Goal: Task Accomplishment & Management: Use online tool/utility

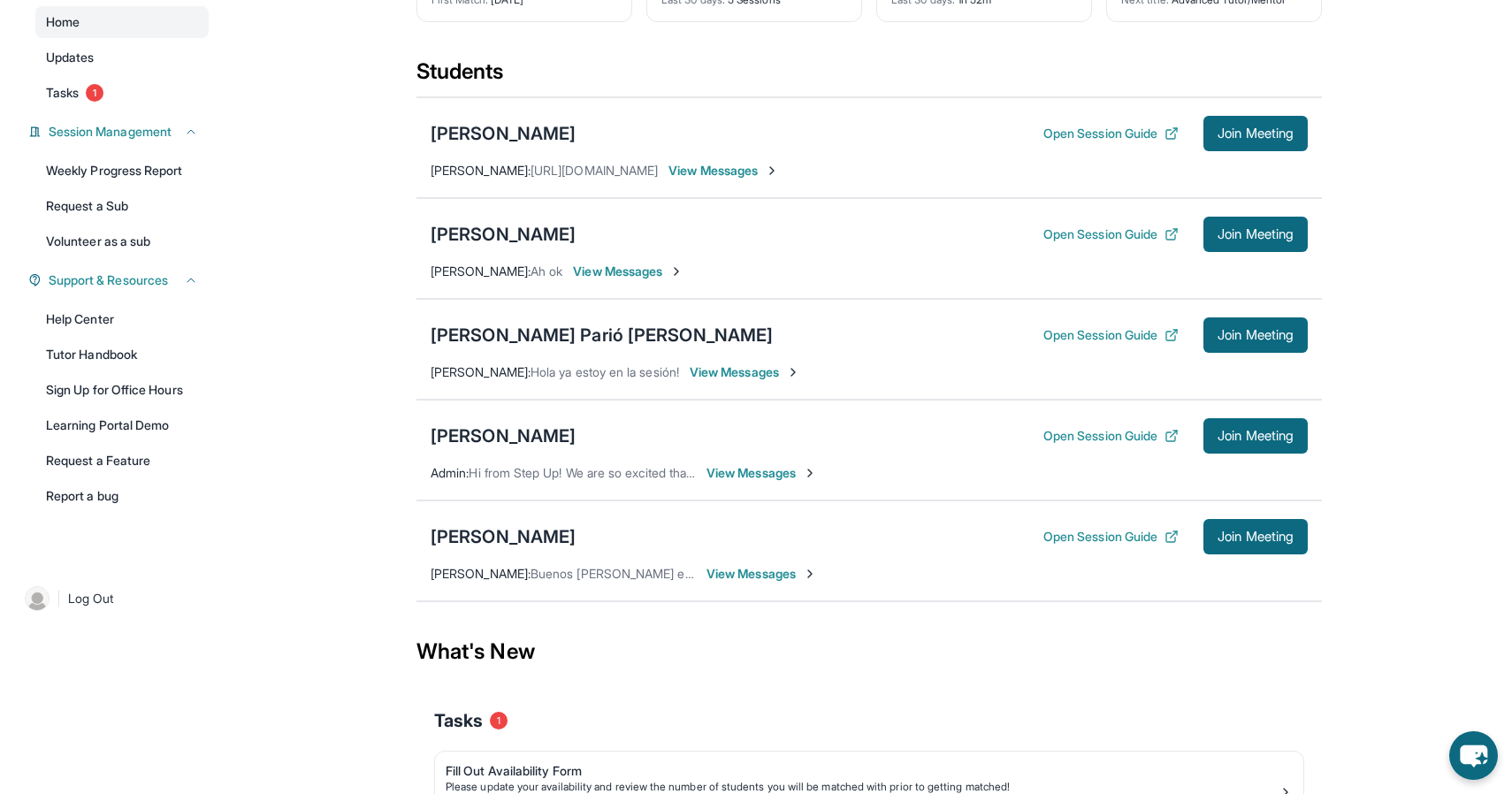
scroll to position [154, 0]
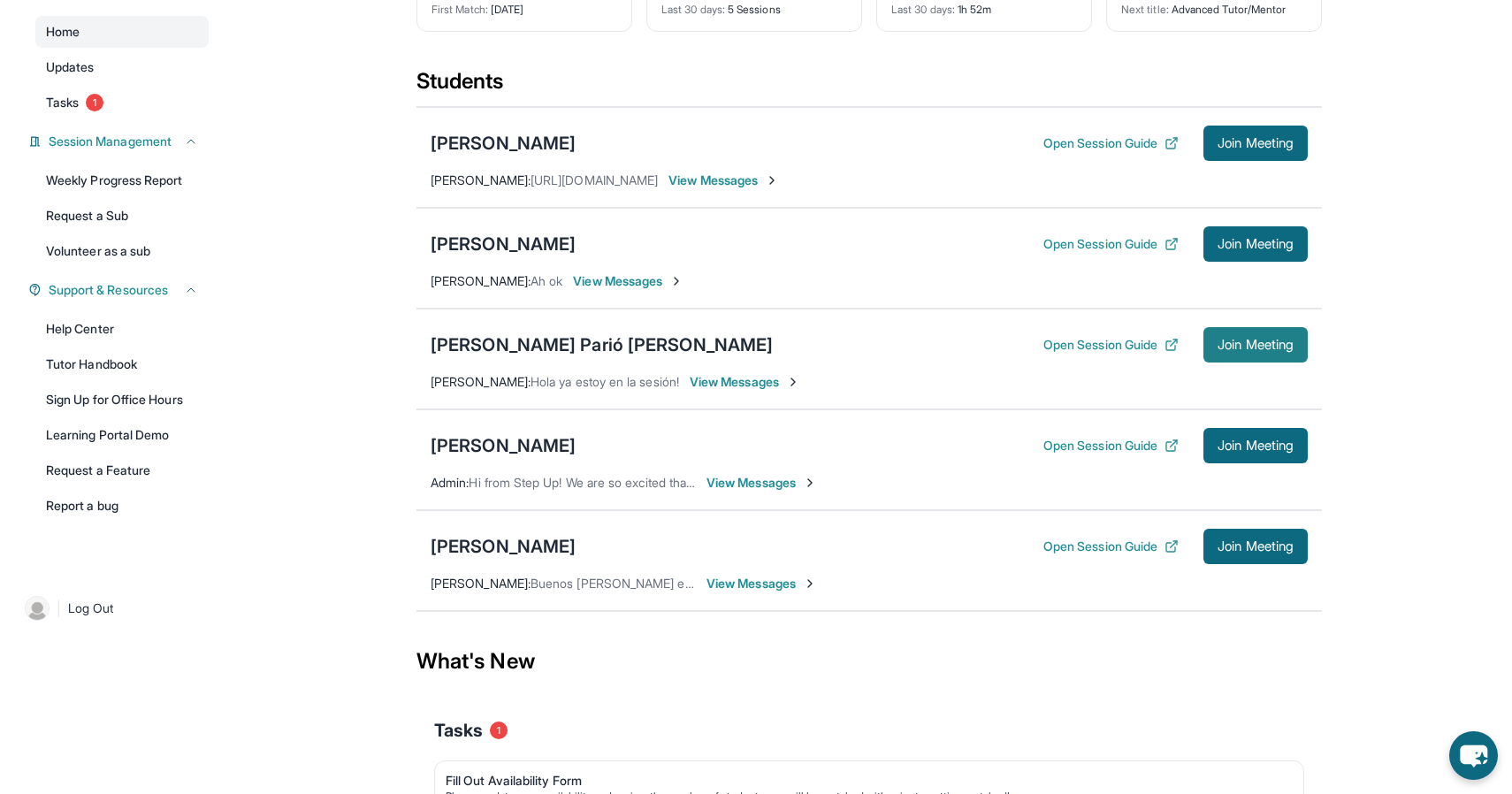
click at [1260, 339] on span "Join Meeting" at bounding box center [1255, 345] width 76 height 11
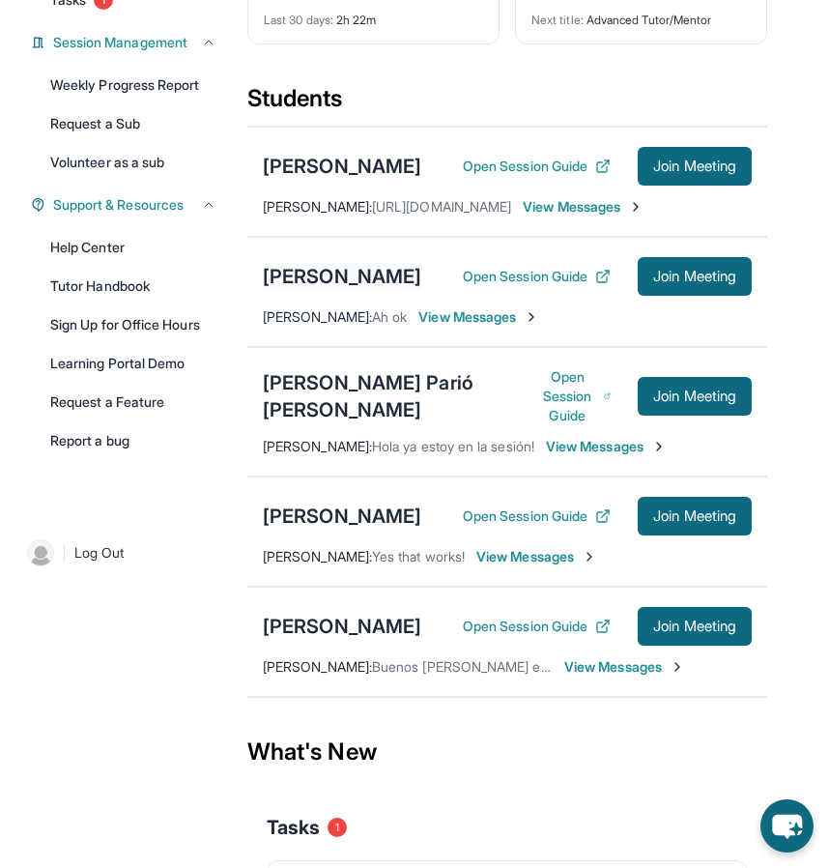
scroll to position [297, 0]
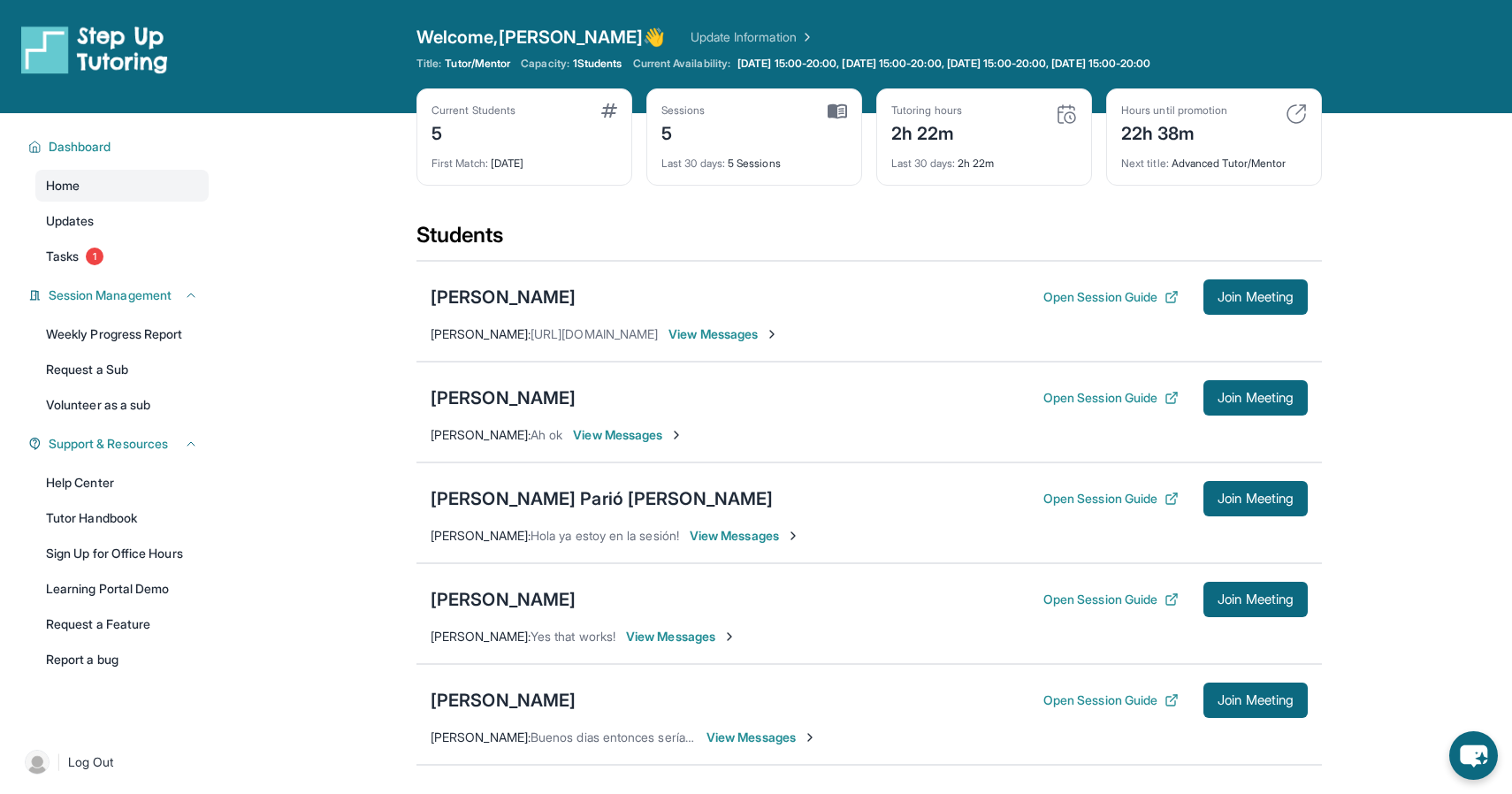
scroll to position [159, 0]
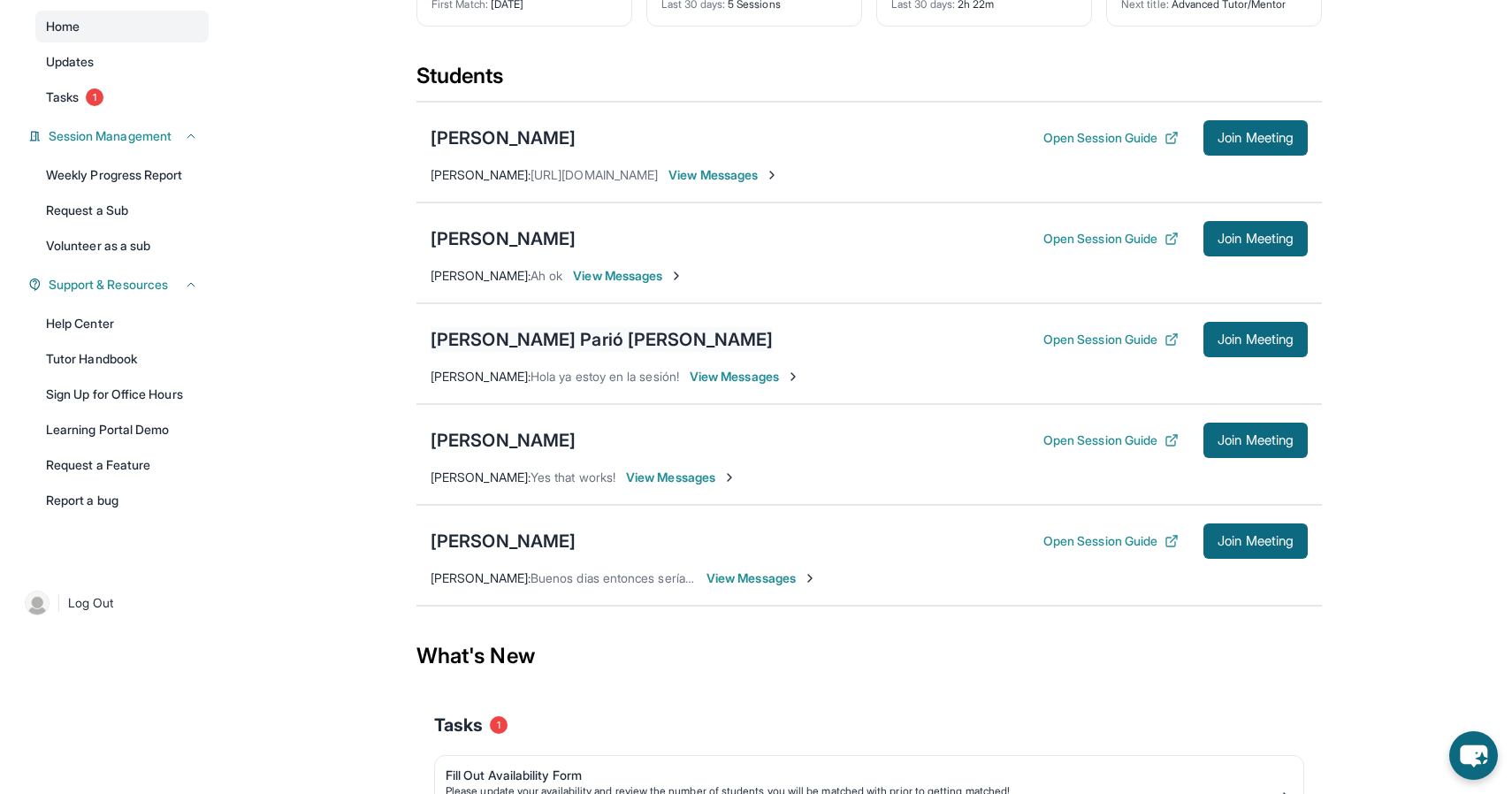
click at [549, 341] on div "[PERSON_NAME] Parió [PERSON_NAME]" at bounding box center [602, 339] width 342 height 25
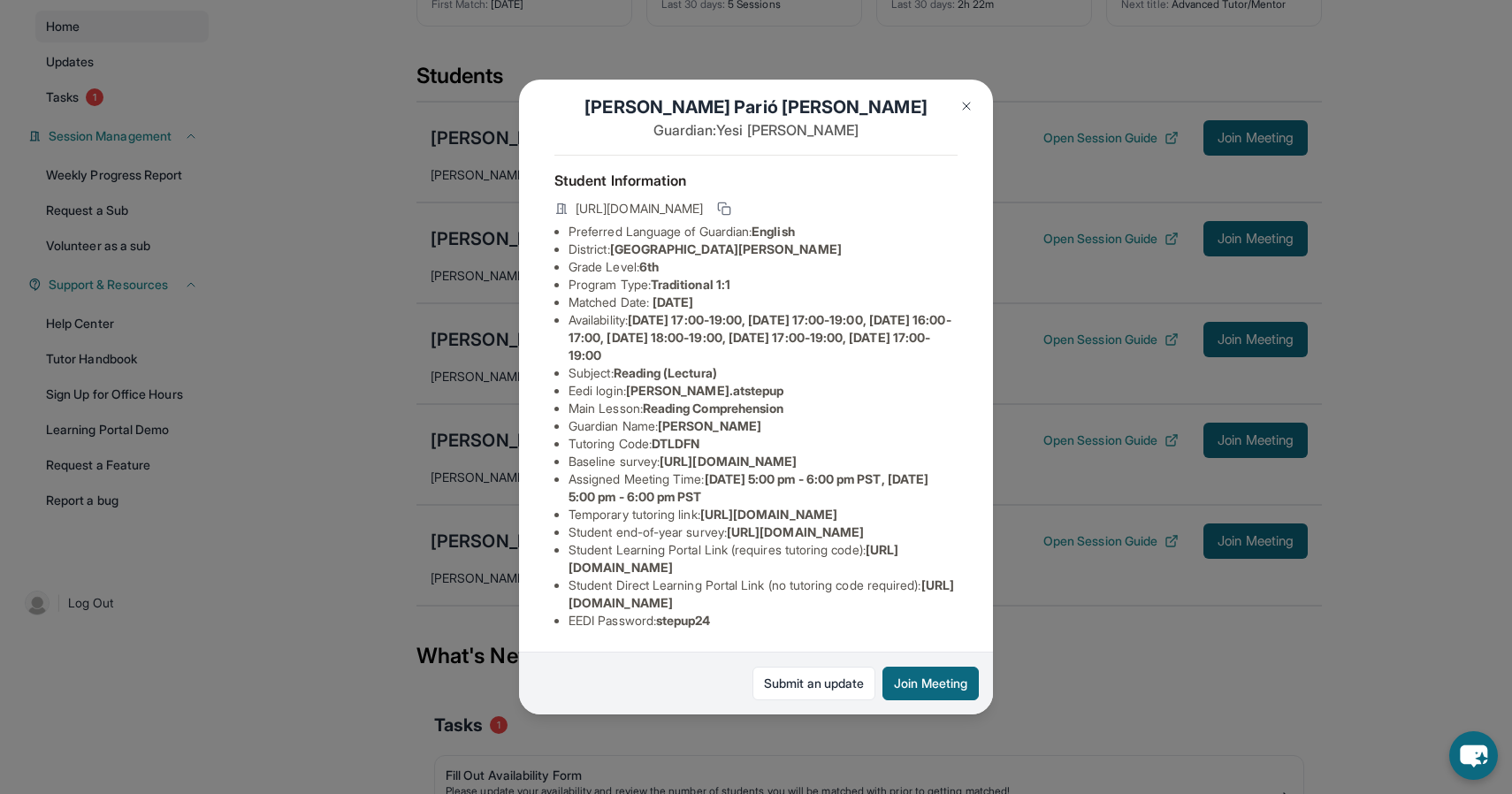
scroll to position [178, 621]
drag, startPoint x: 564, startPoint y: 319, endPoint x: 996, endPoint y: 356, distance: 433.6
click at [996, 356] on div "[PERSON_NAME] [PERSON_NAME] Guardian: [PERSON_NAME] Student Information [URL][D…" at bounding box center [756, 397] width 1512 height 794
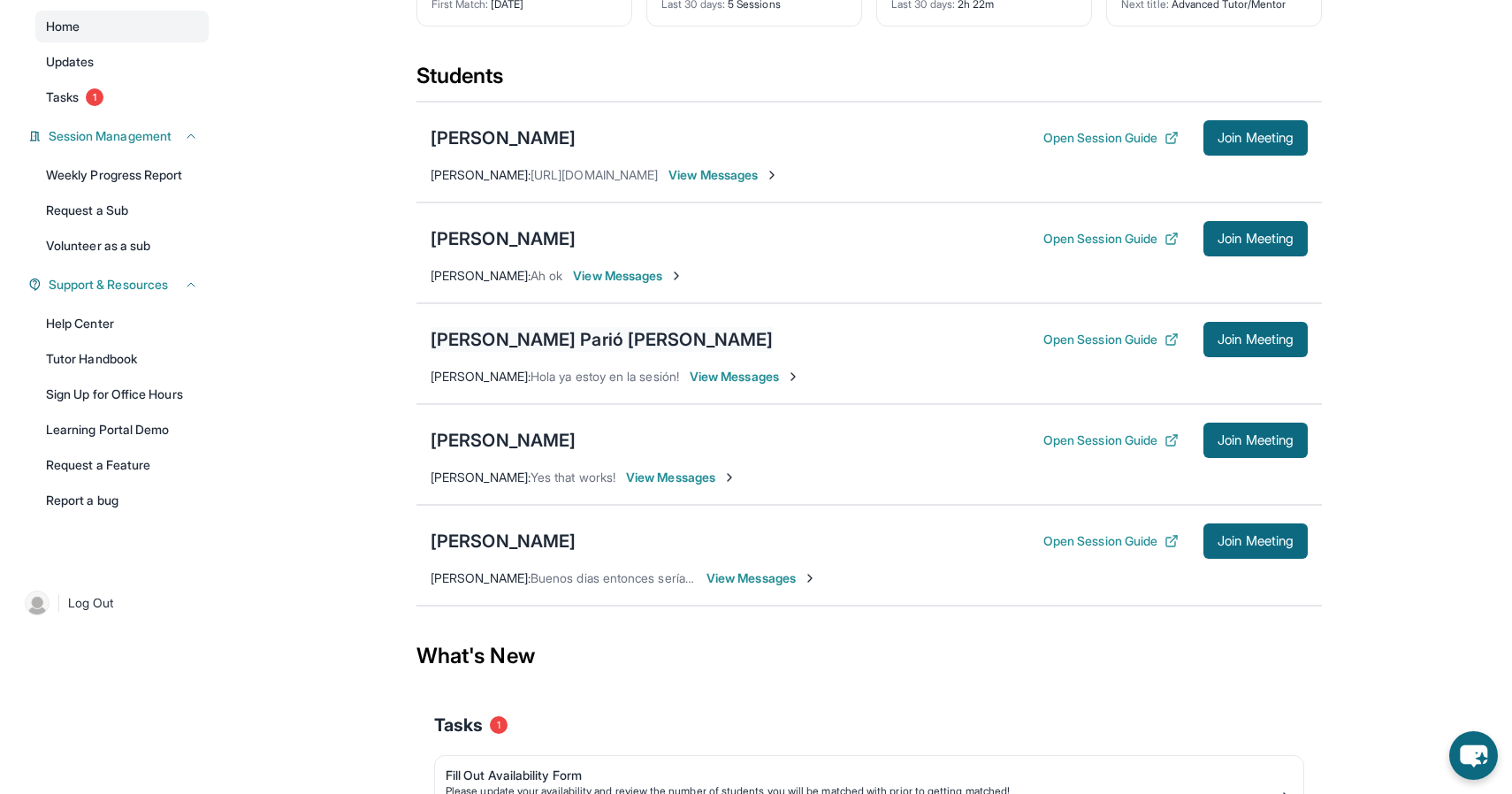
click at [502, 346] on div "[PERSON_NAME] Parió [PERSON_NAME]" at bounding box center [602, 339] width 342 height 25
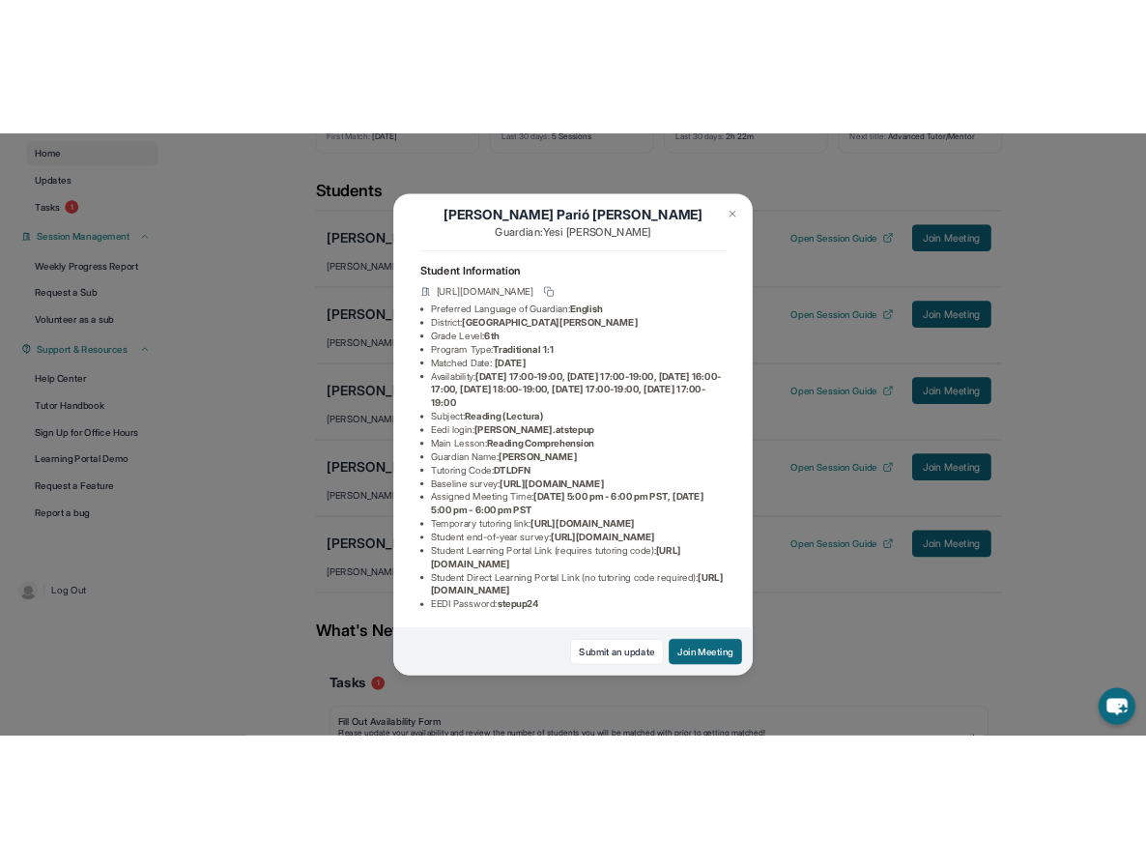
scroll to position [84, 679]
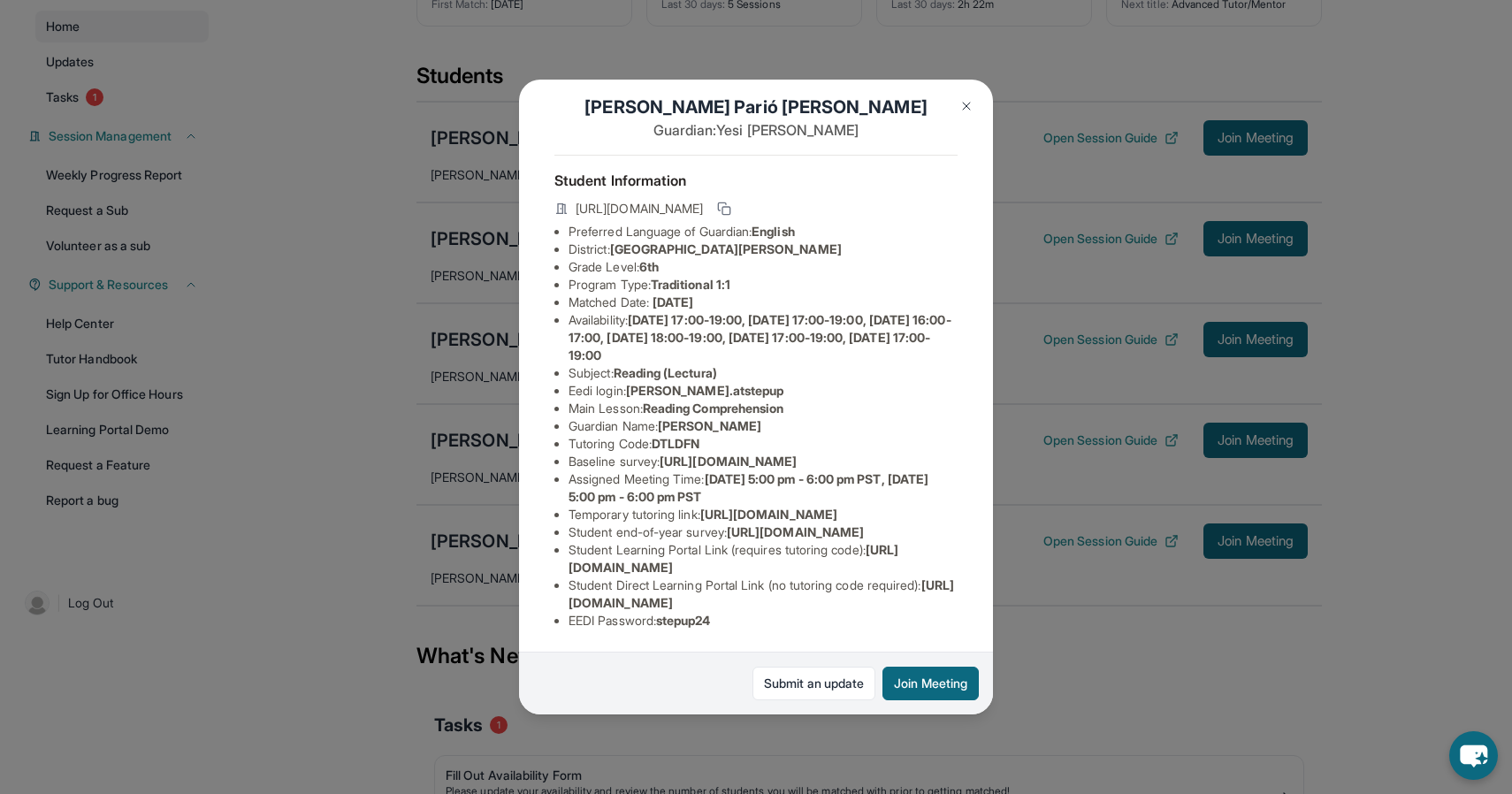
drag, startPoint x: 566, startPoint y: 424, endPoint x: 874, endPoint y: 462, distance: 310.3
click at [874, 462] on div "[PERSON_NAME] [PERSON_NAME] Guardian: [PERSON_NAME] Student Information [URL][D…" at bounding box center [756, 397] width 474 height 635
copy span "[URL][DOMAIN_NAME]"
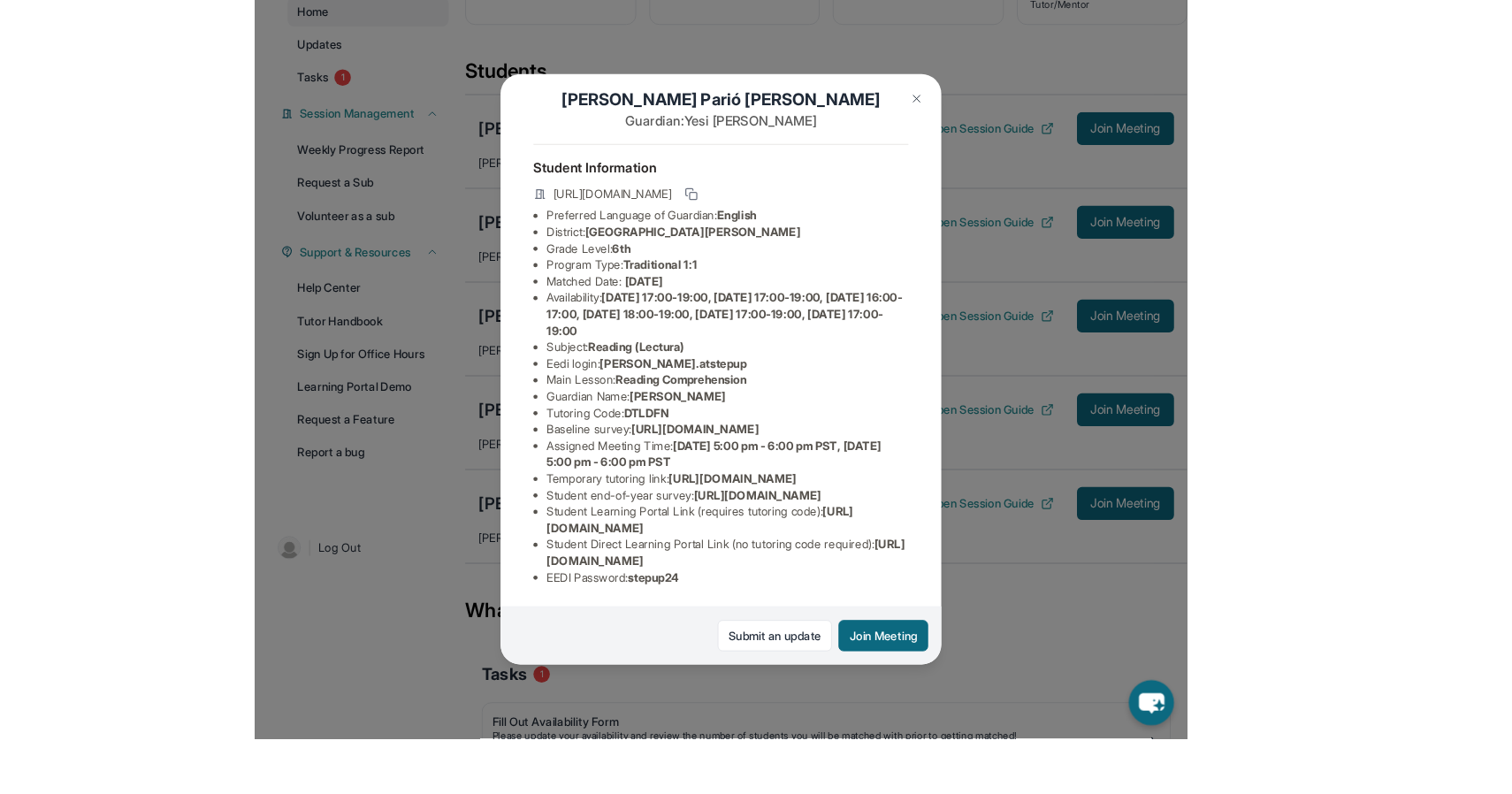
scroll to position [159, 0]
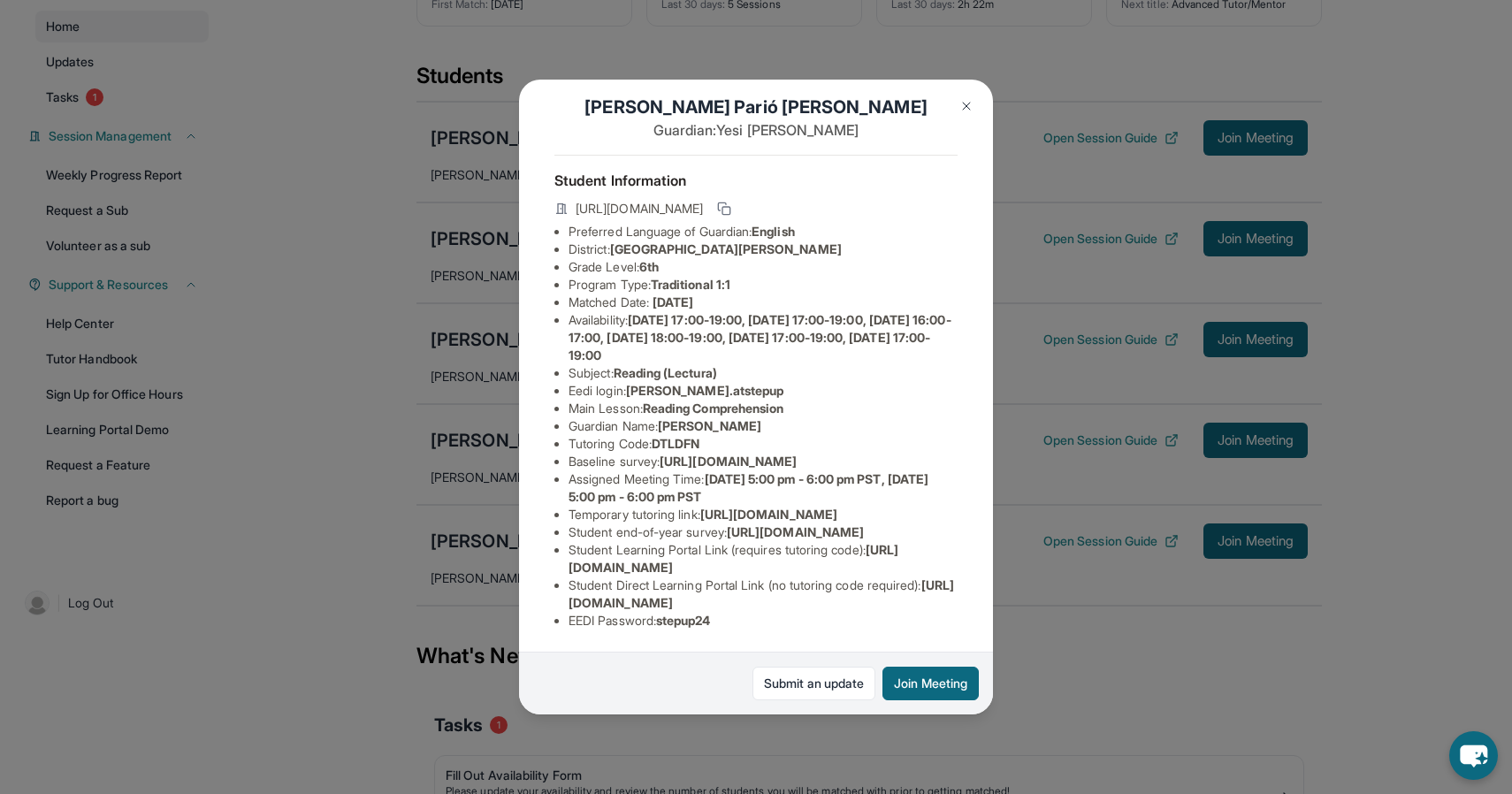
click at [968, 113] on button at bounding box center [966, 106] width 36 height 36
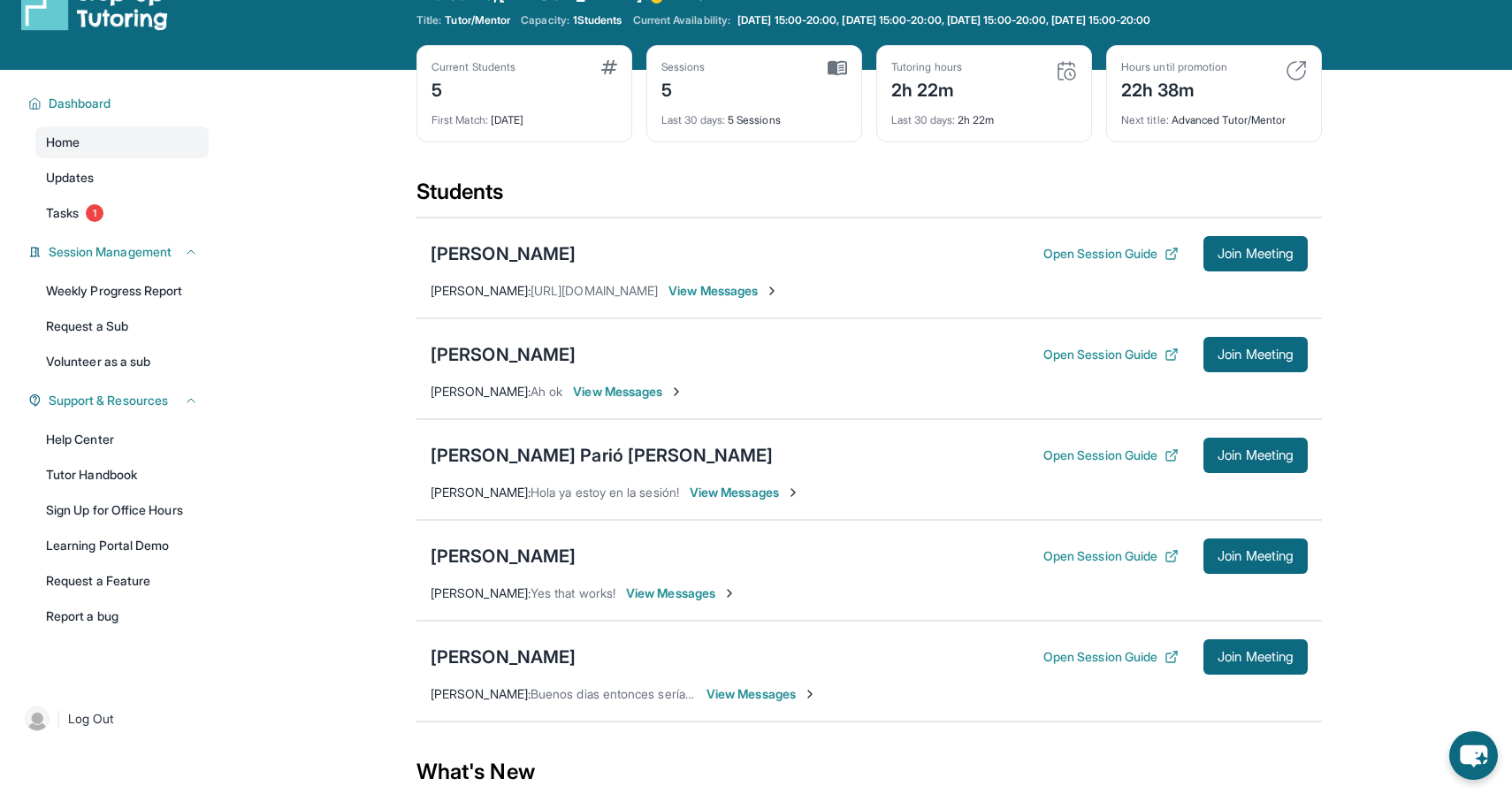
scroll to position [103, 0]
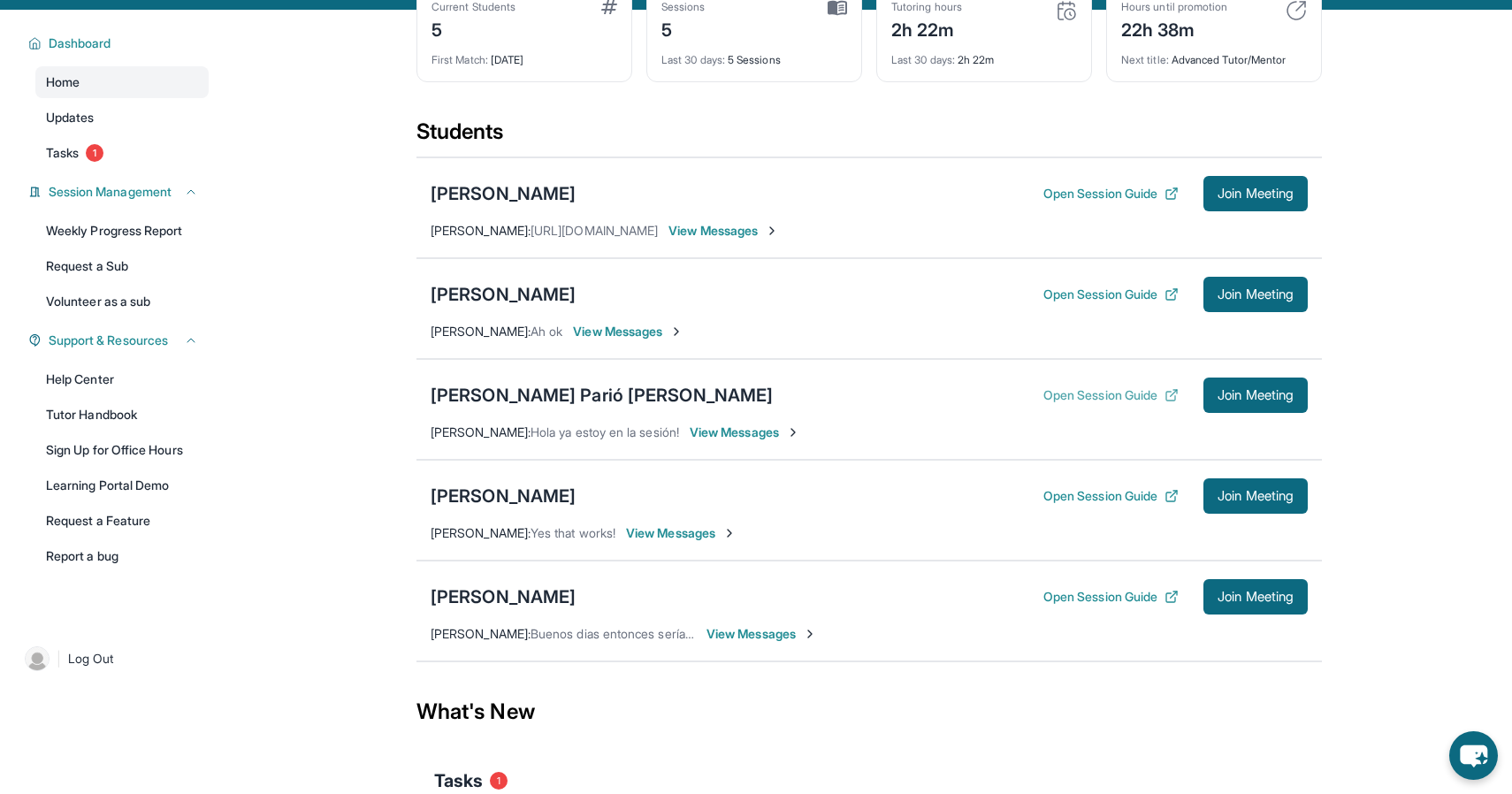
click at [1109, 395] on button "Open Session Guide" at bounding box center [1111, 394] width 135 height 17
click at [1257, 397] on span "Join Meeting" at bounding box center [1255, 395] width 76 height 11
click at [535, 395] on div "[PERSON_NAME] Parió [PERSON_NAME]" at bounding box center [602, 395] width 342 height 25
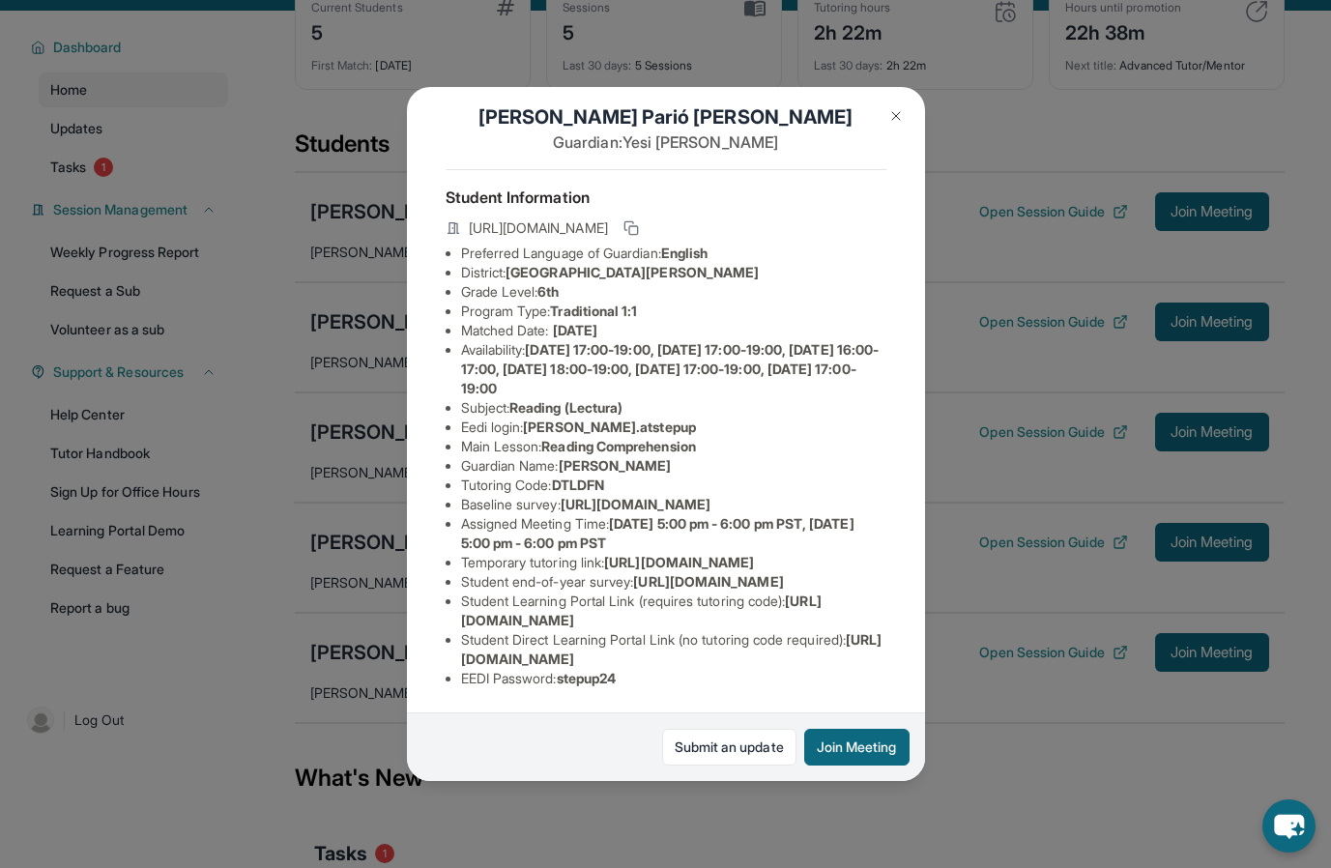
scroll to position [152, 24]
drag, startPoint x: 603, startPoint y: 355, endPoint x: 536, endPoint y: 353, distance: 66.7
click at [536, 476] on li "Tutoring Code : DTLDFN" at bounding box center [673, 485] width 425 height 19
copy span "DTLDFN"
click at [902, 114] on img at bounding box center [895, 115] width 15 height 15
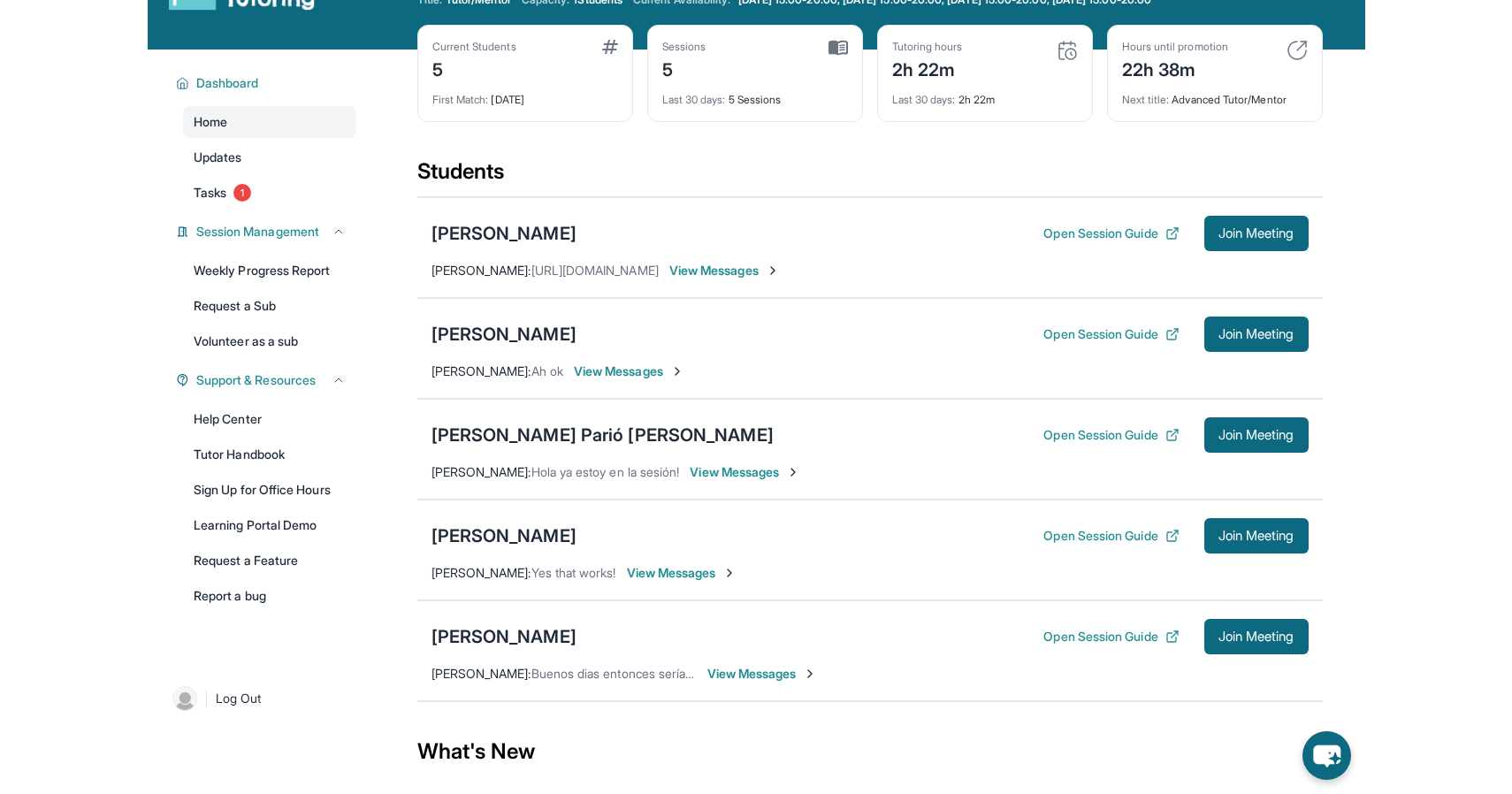
scroll to position [79, 0]
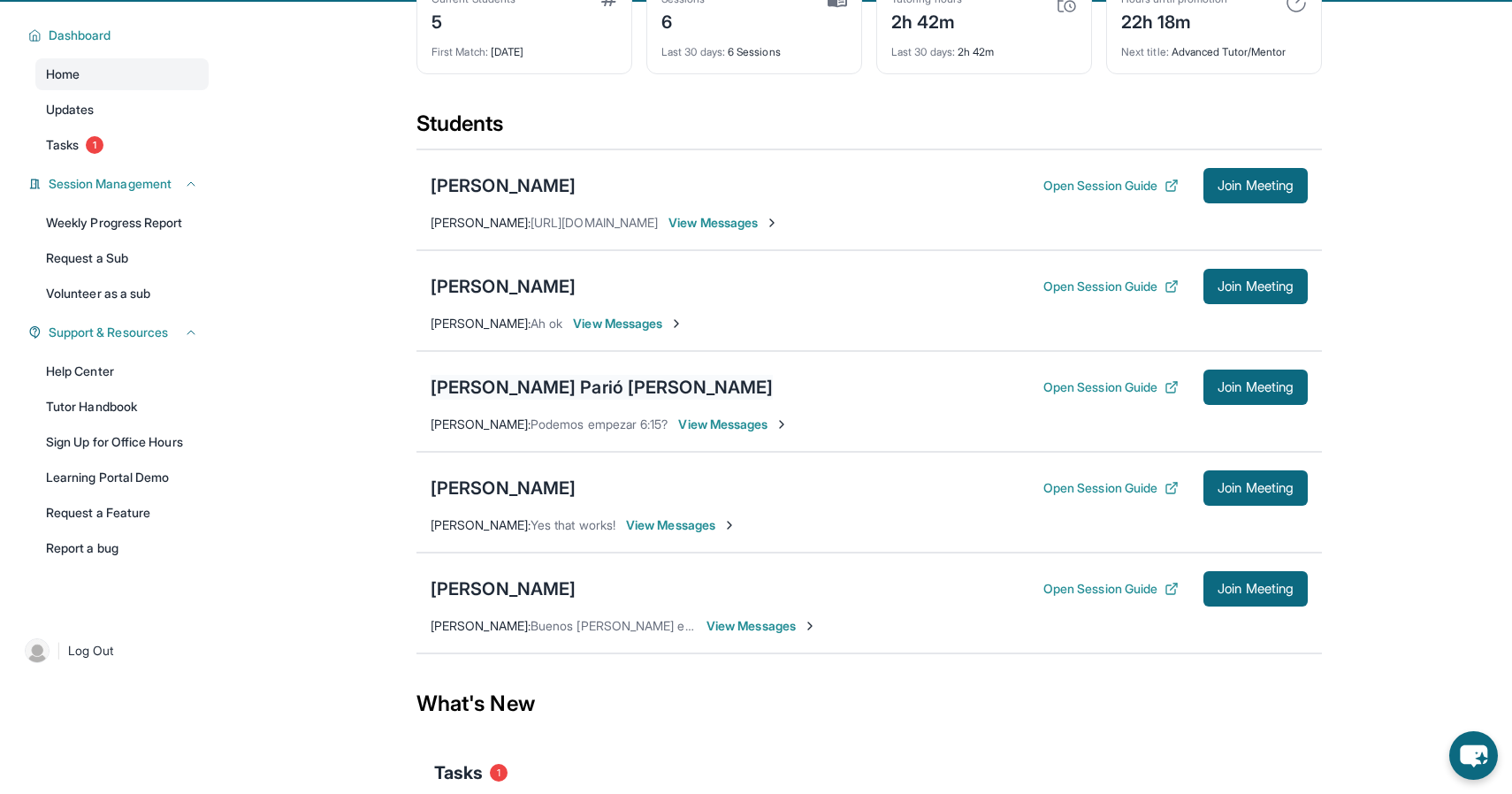
scroll to position [117, 0]
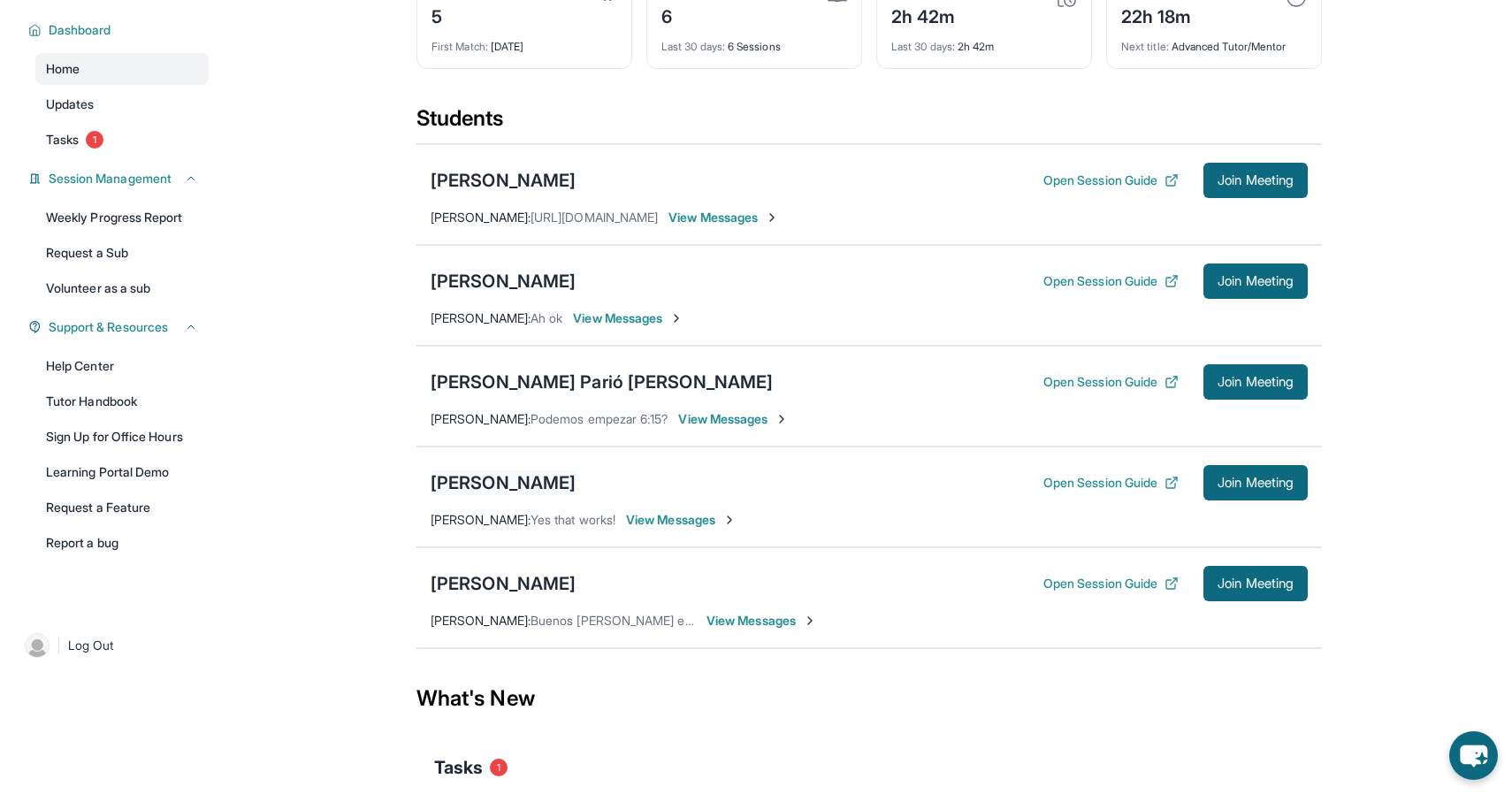
click at [522, 475] on div "[PERSON_NAME]" at bounding box center [503, 482] width 145 height 25
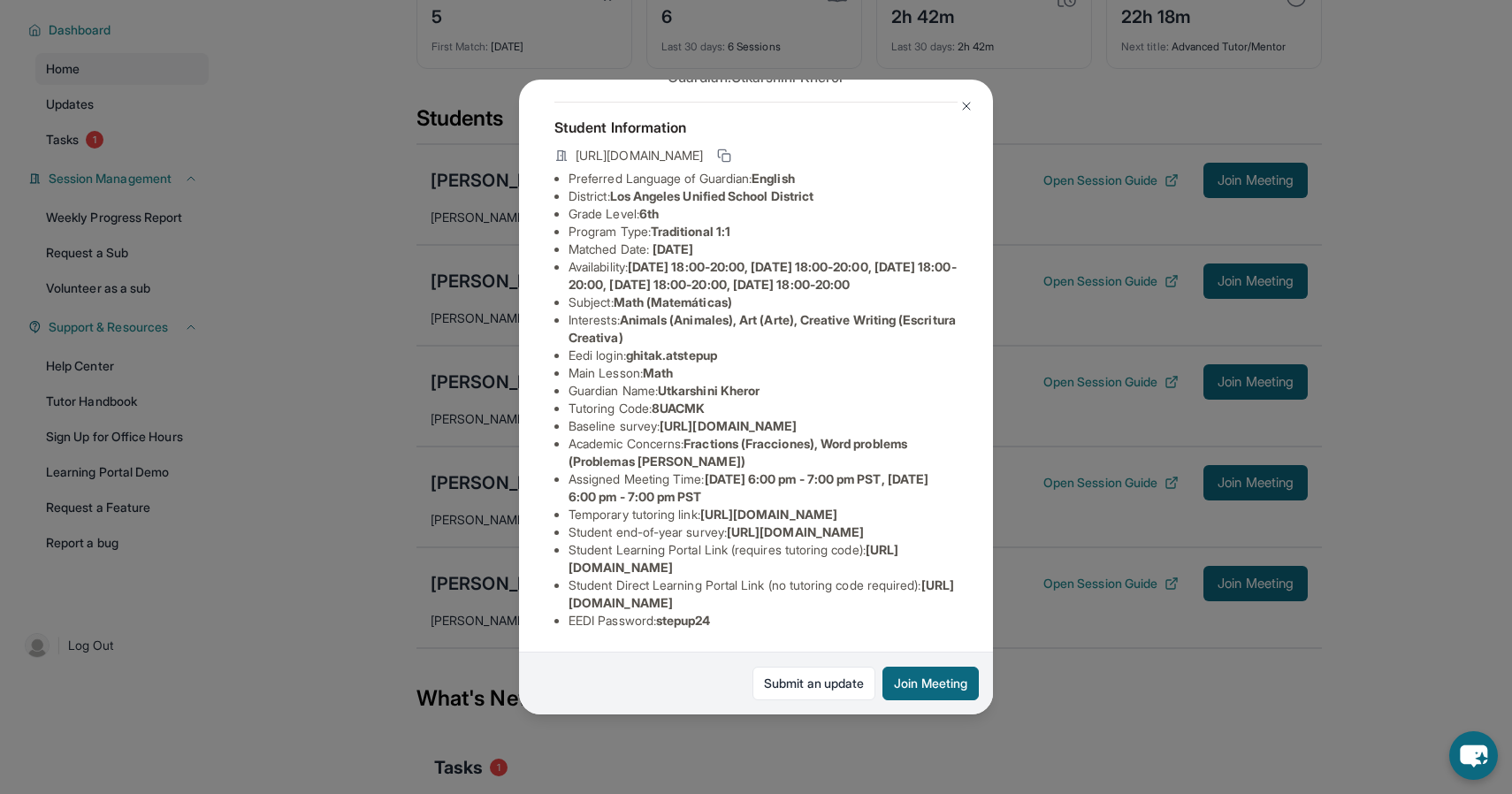
scroll to position [0, 0]
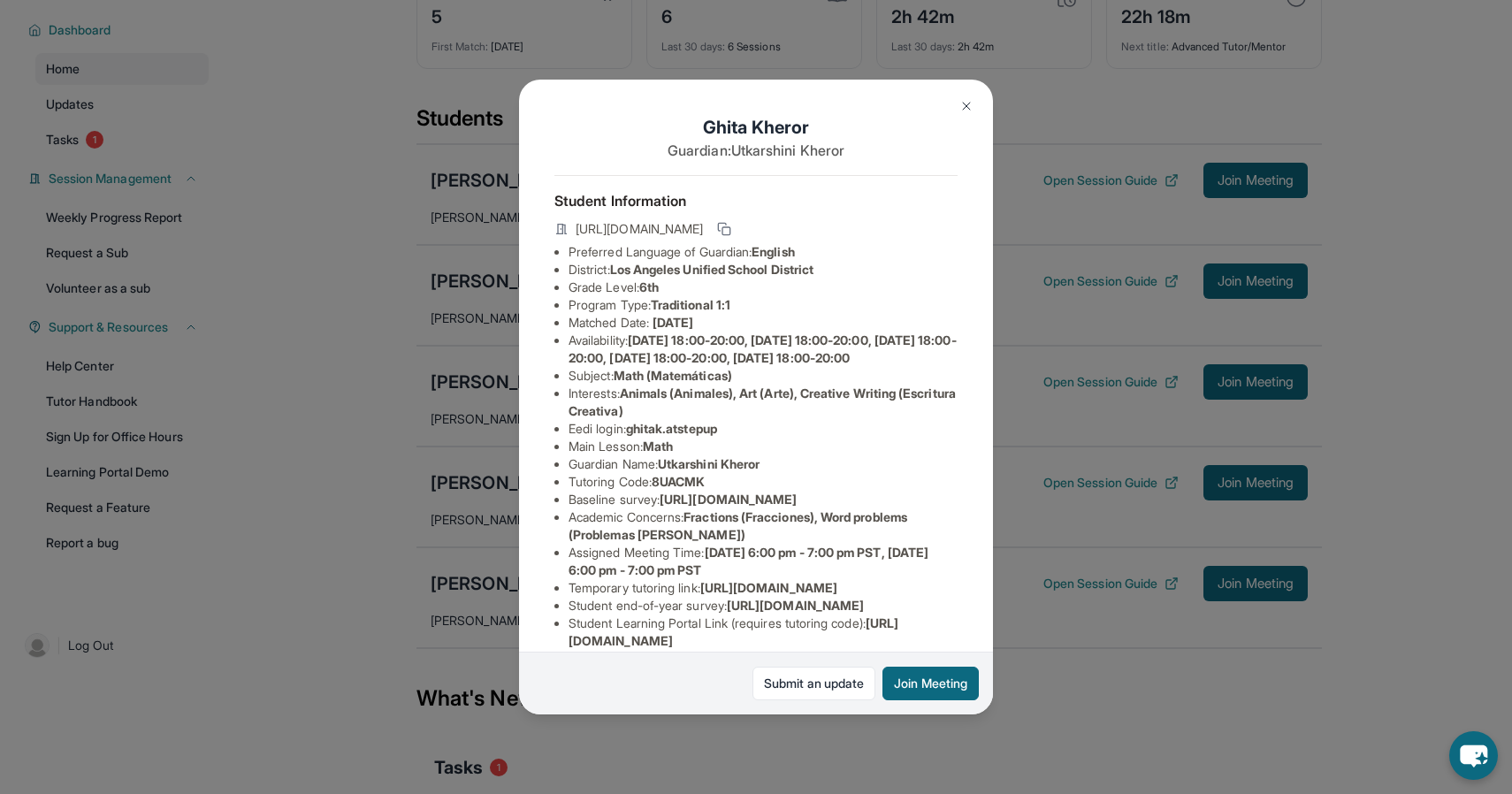
click at [968, 106] on img at bounding box center [966, 105] width 14 height 14
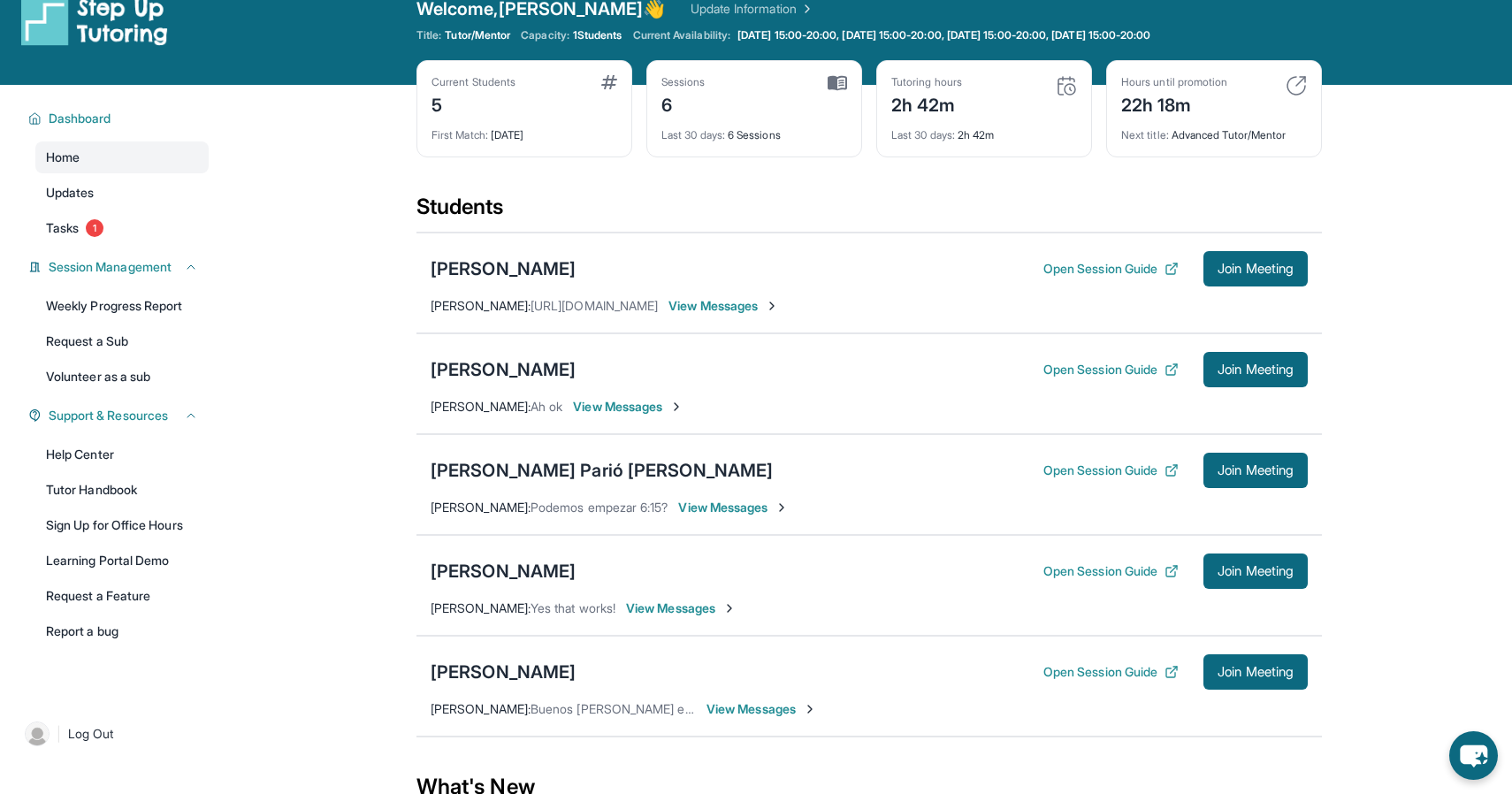
scroll to position [26, 0]
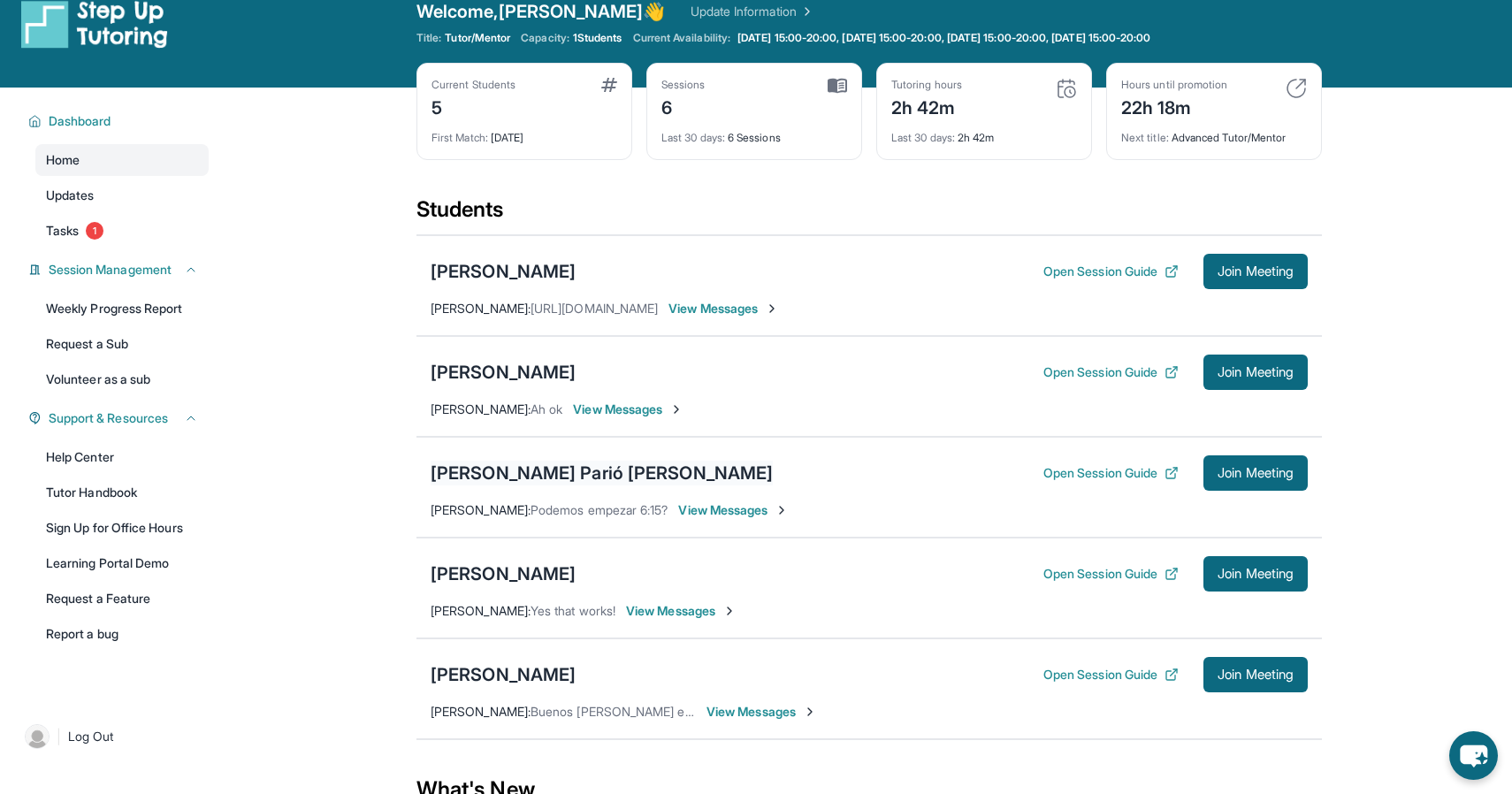
click at [535, 475] on div "[PERSON_NAME] Parió [PERSON_NAME]" at bounding box center [602, 473] width 342 height 25
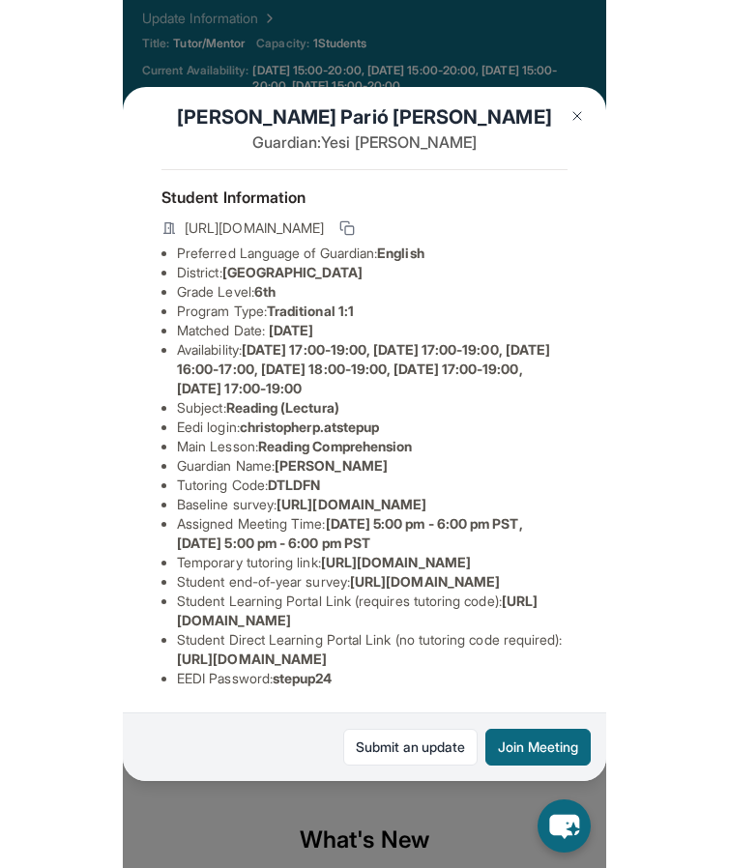
scroll to position [211, 0]
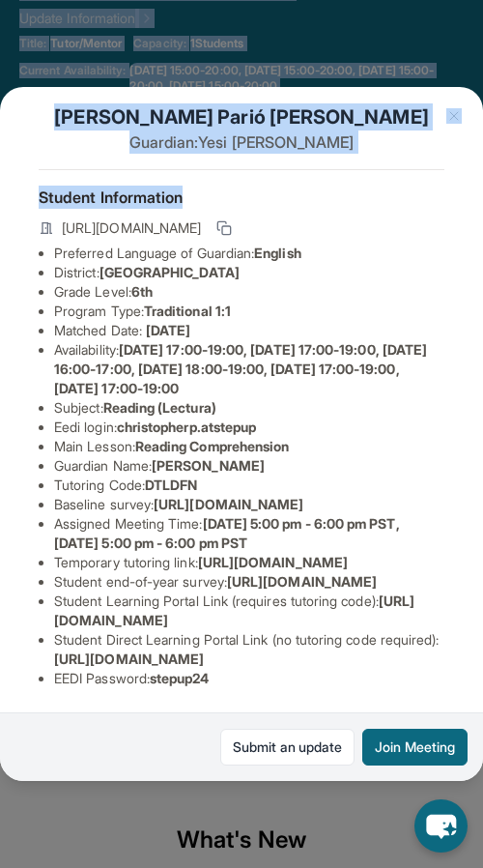
drag, startPoint x: 359, startPoint y: 3, endPoint x: -211, endPoint y: -4, distance: 569.4
click at [0, 0] on html "Open sidebar Welcome, Jennifer 👋 Update Information Title: Tutor/Mentor Capacit…" at bounding box center [241, 533] width 483 height 1297
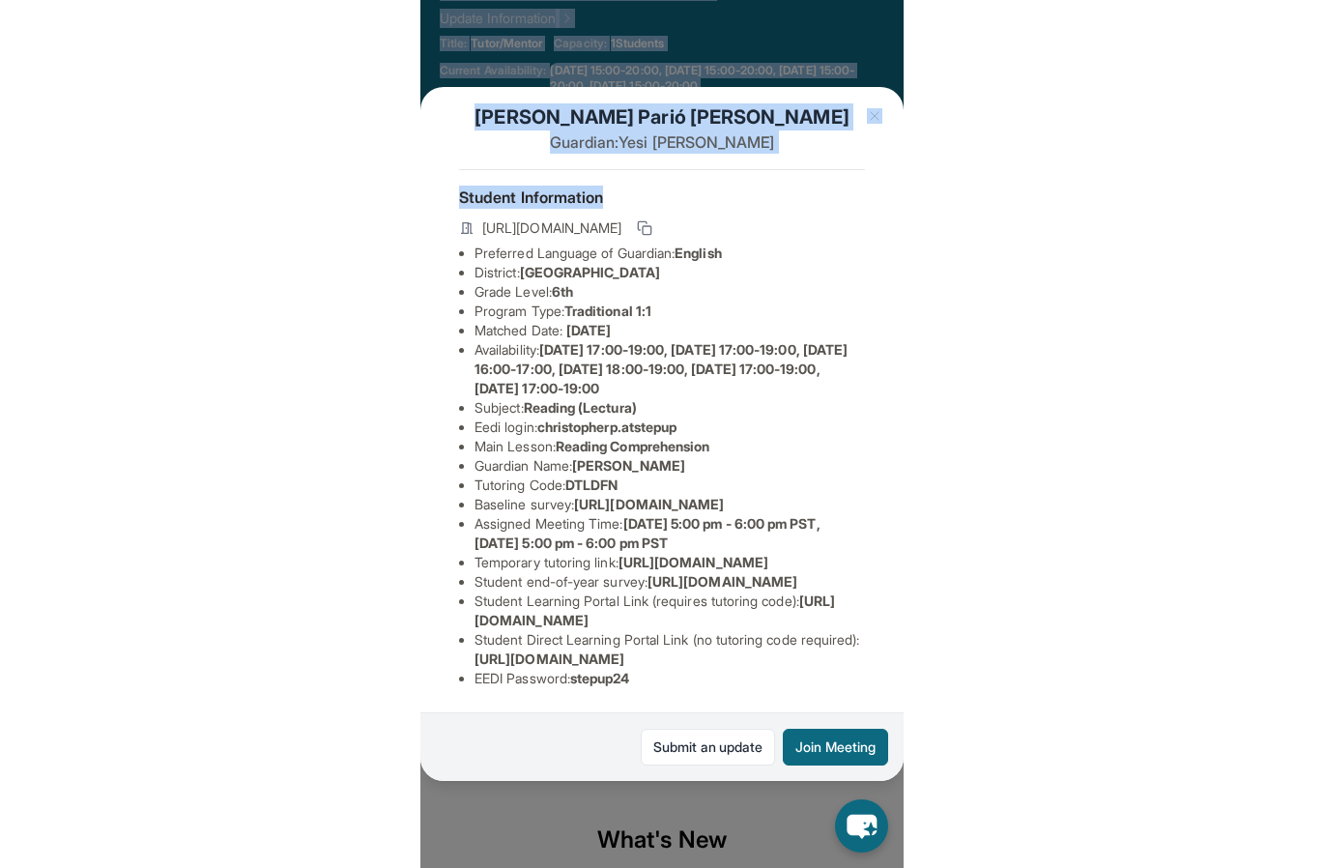
scroll to position [195, 0]
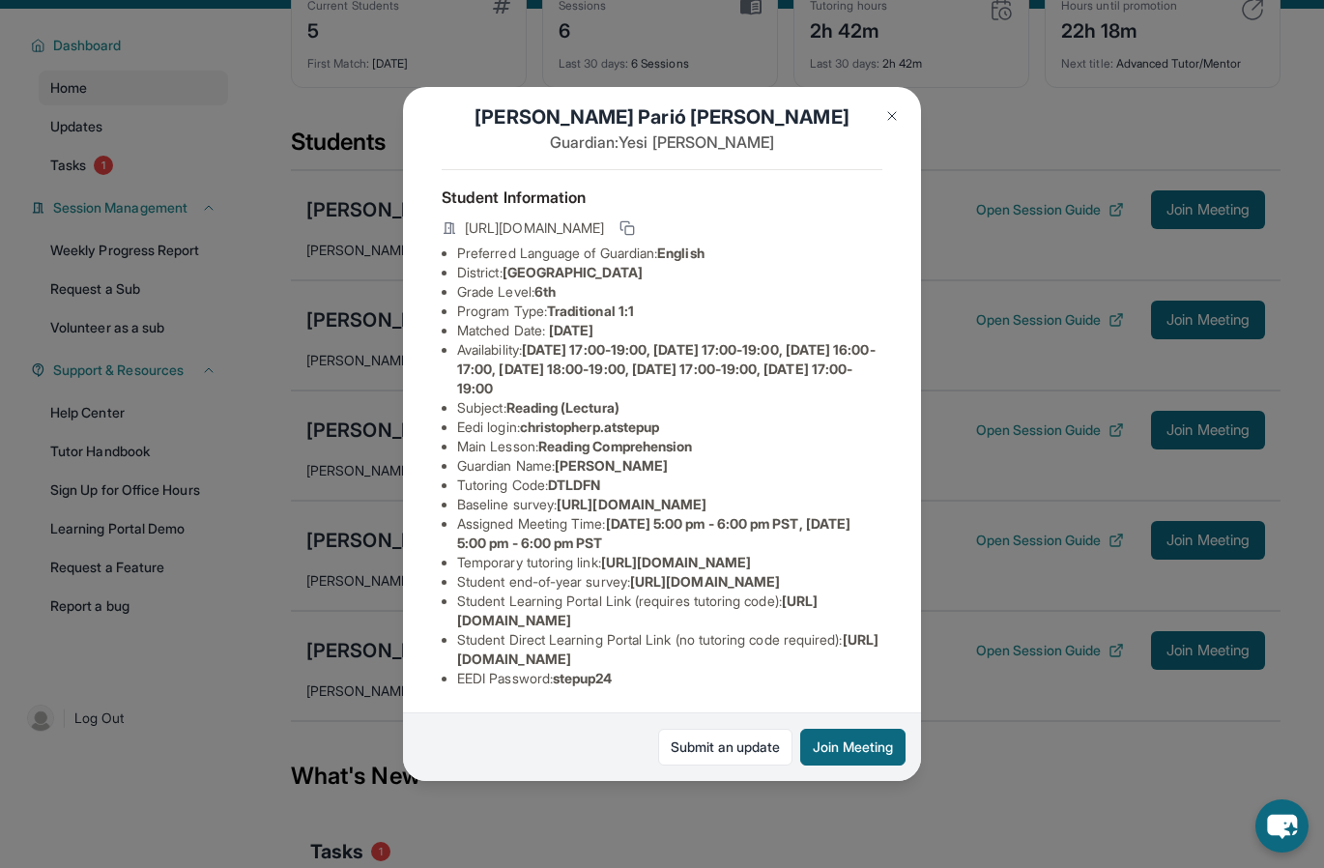
click at [1059, 261] on div "[PERSON_NAME] [PERSON_NAME] Guardian: [PERSON_NAME] Student Information [URL][D…" at bounding box center [662, 434] width 1324 height 868
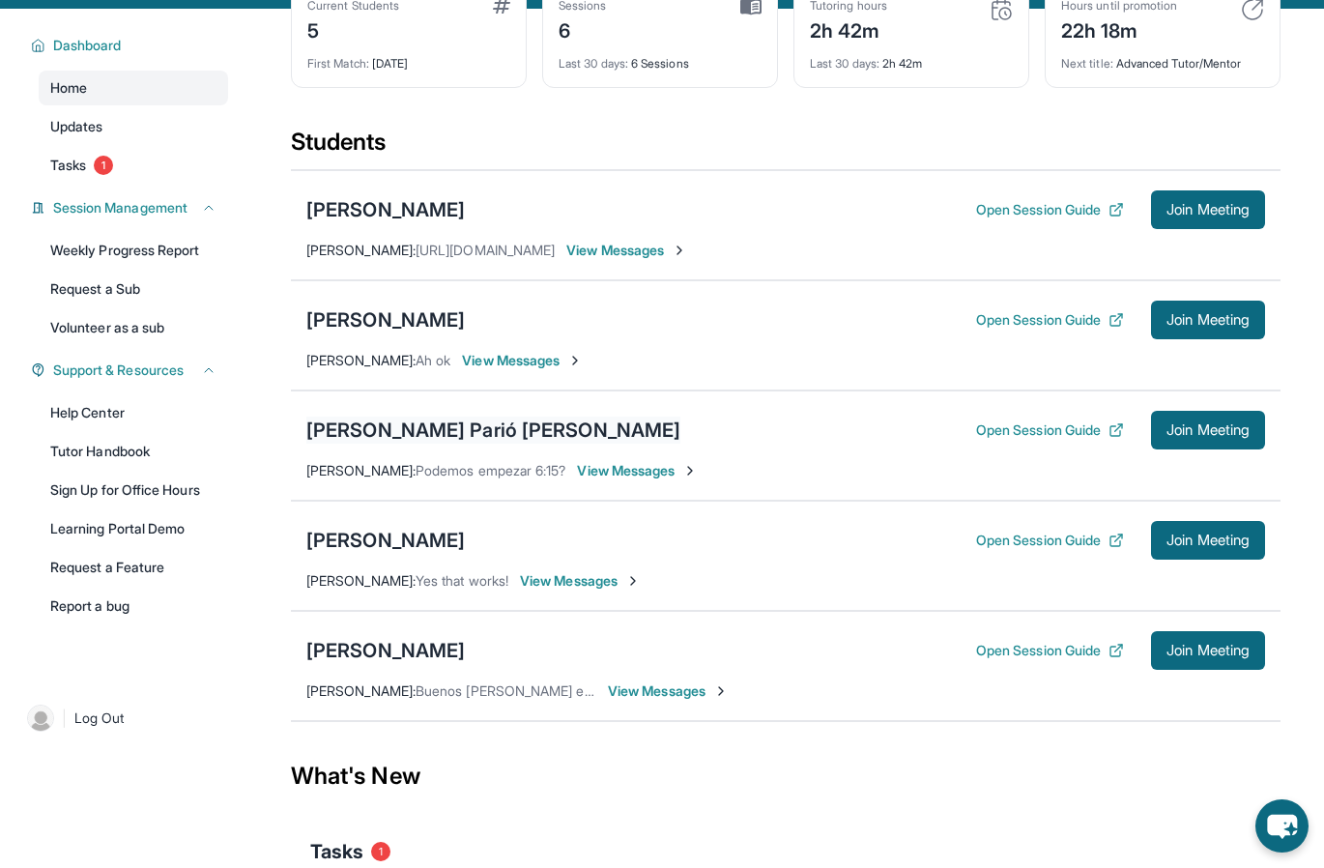
click at [418, 438] on div "[PERSON_NAME] Parió [PERSON_NAME]" at bounding box center [493, 430] width 374 height 27
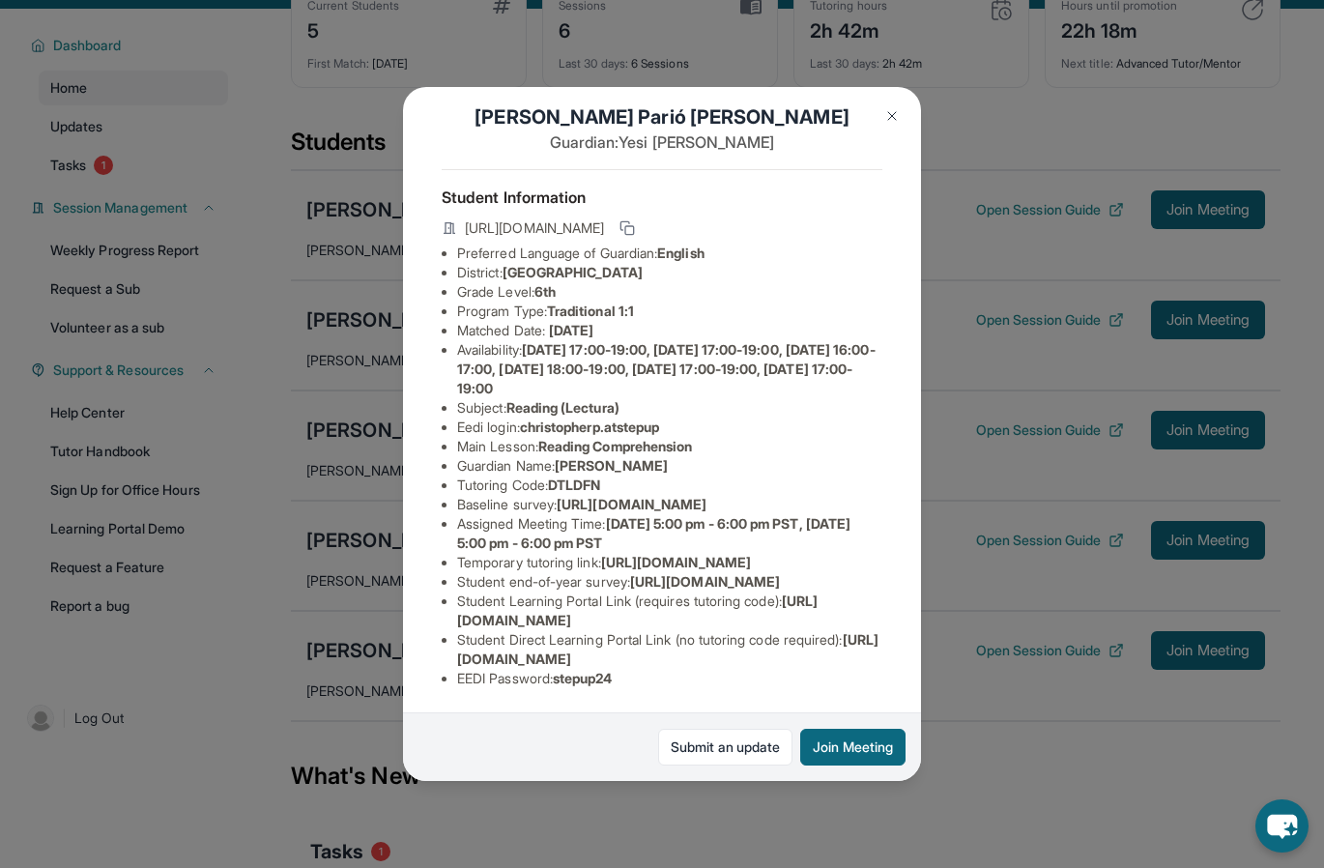
scroll to position [0, 0]
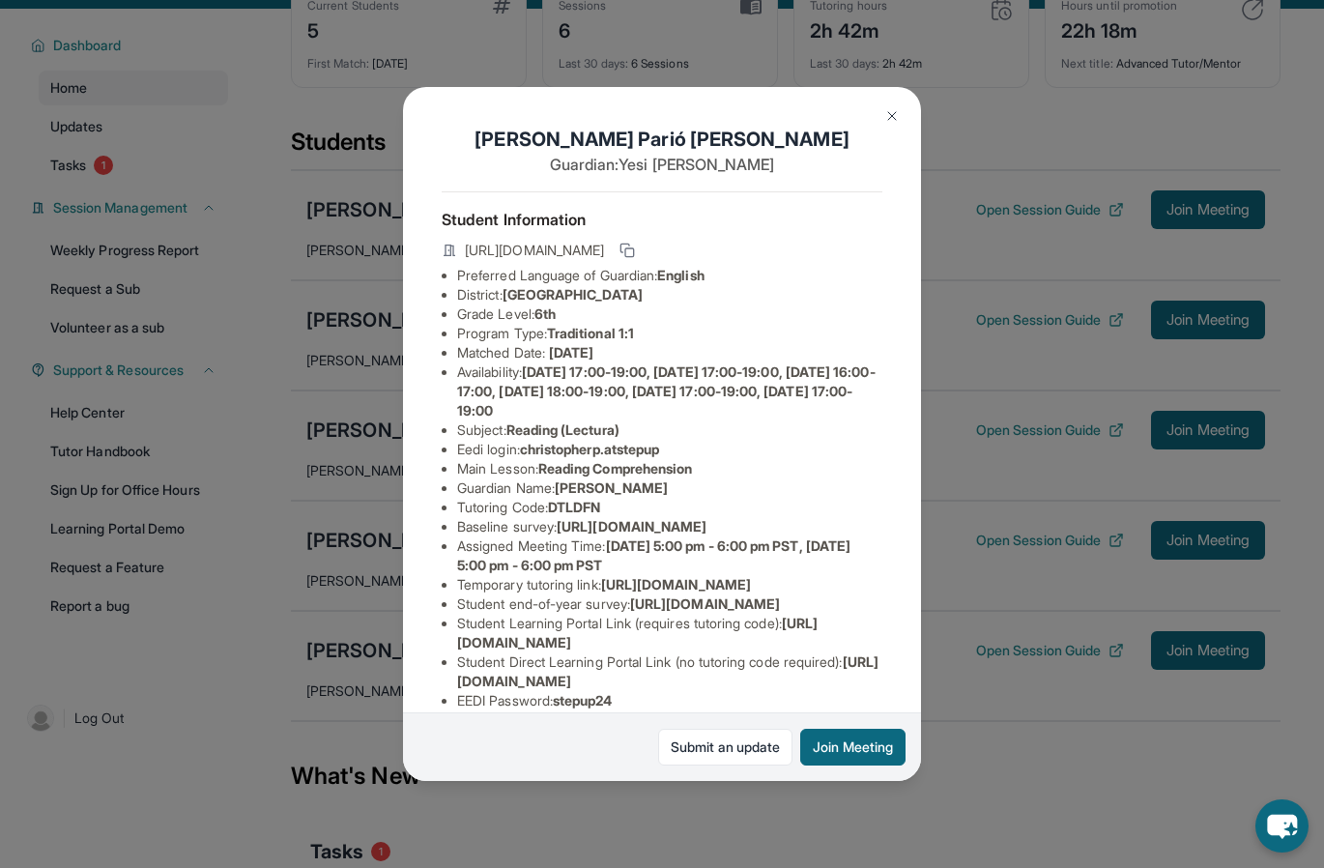
click at [887, 117] on img at bounding box center [891, 115] width 15 height 15
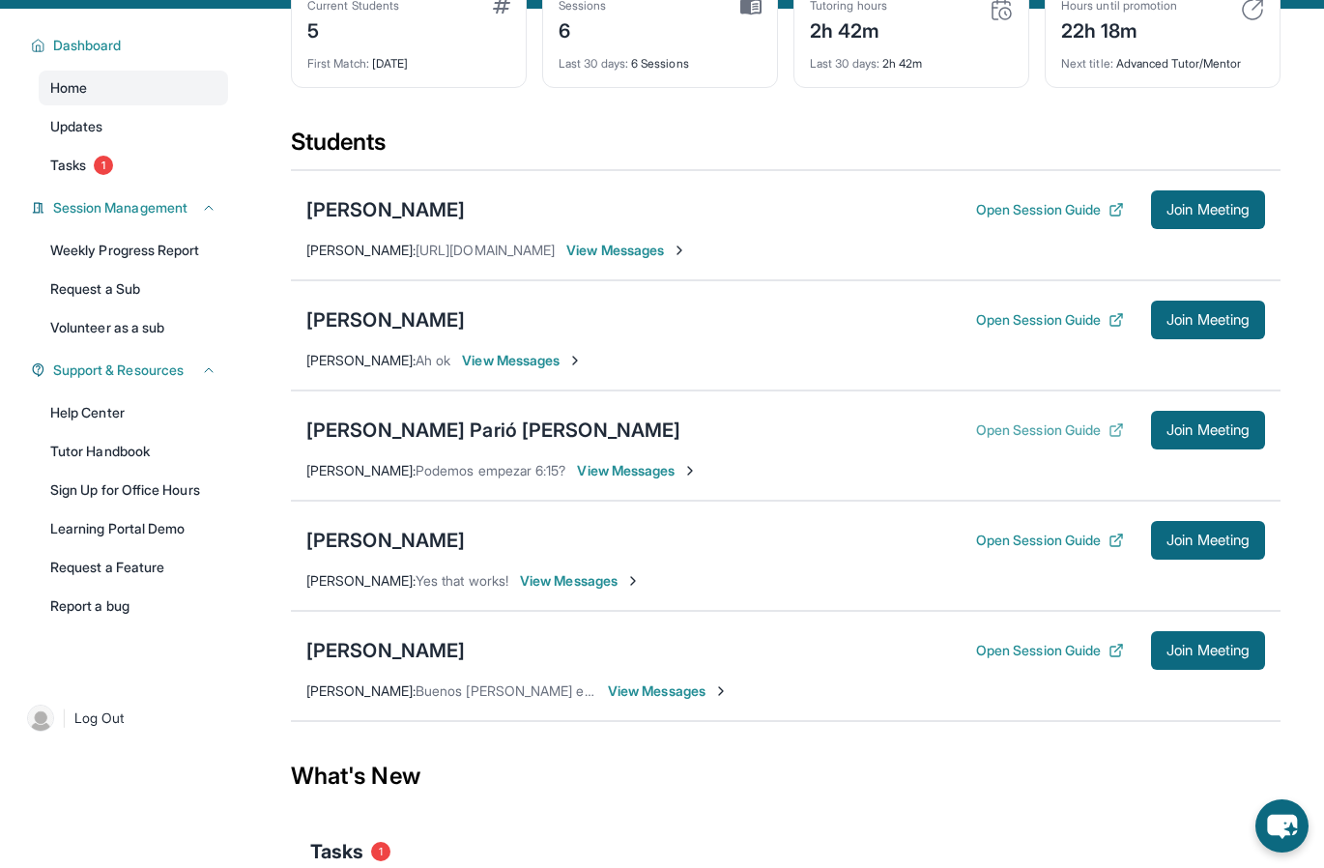
click at [984, 435] on button "Open Session Guide" at bounding box center [1050, 429] width 148 height 19
click at [371, 537] on div "[PERSON_NAME]" at bounding box center [385, 540] width 159 height 27
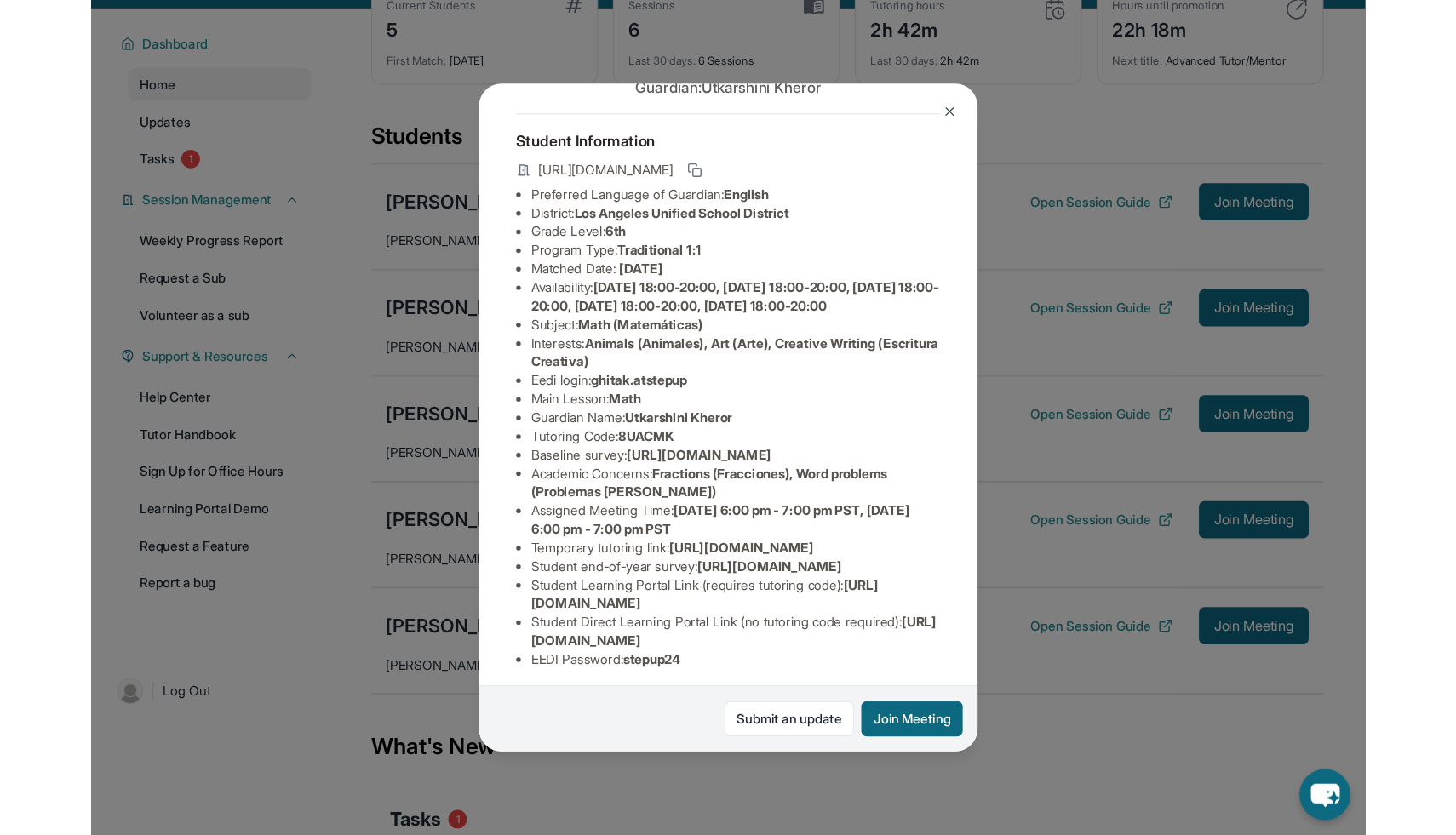
scroll to position [65, 7]
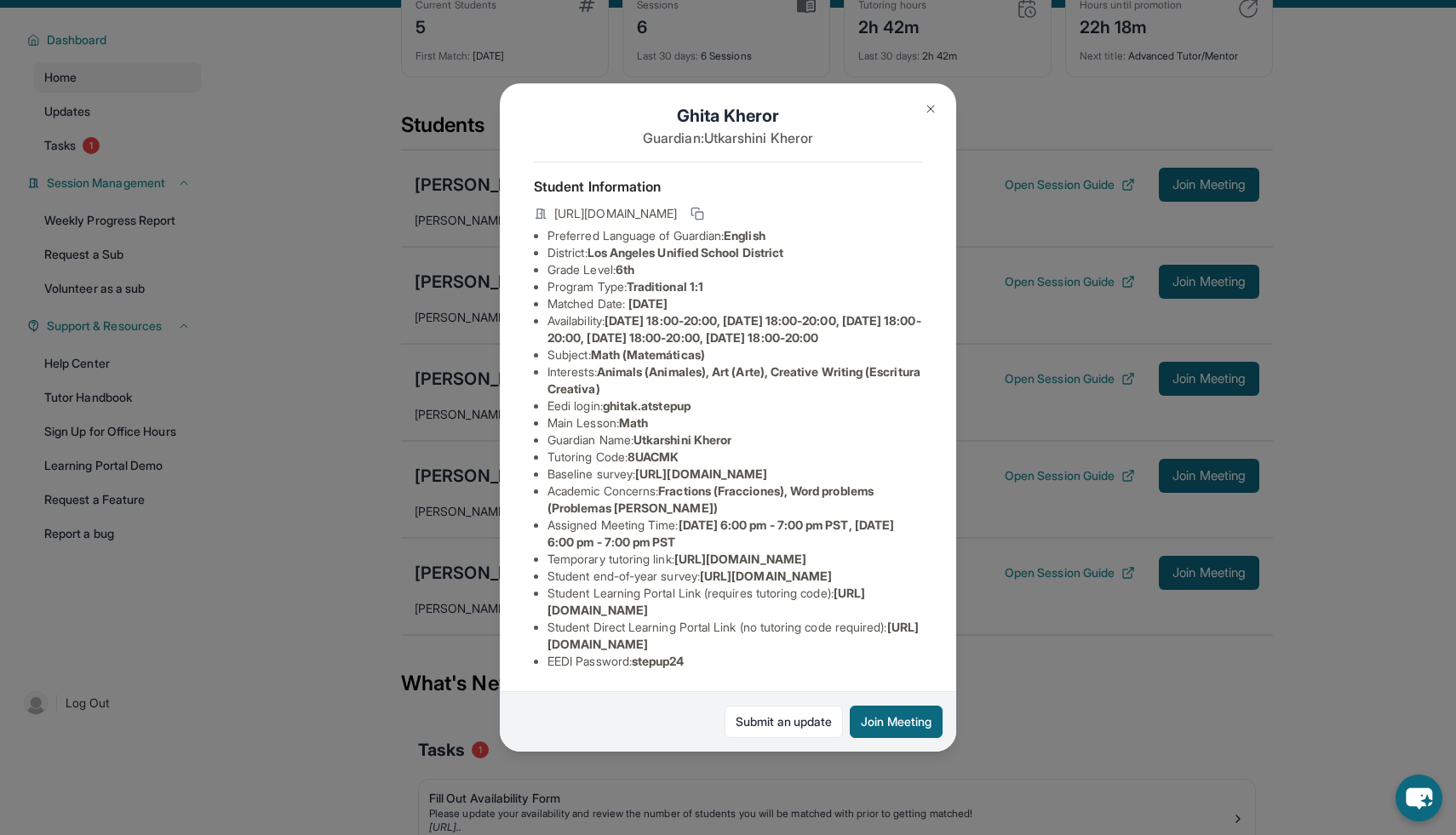
click at [1023, 703] on div "Ghita Kheror Guardian: Utkarshini Kheror Student Information https://student-po…" at bounding box center [728, 418] width 1456 height 835
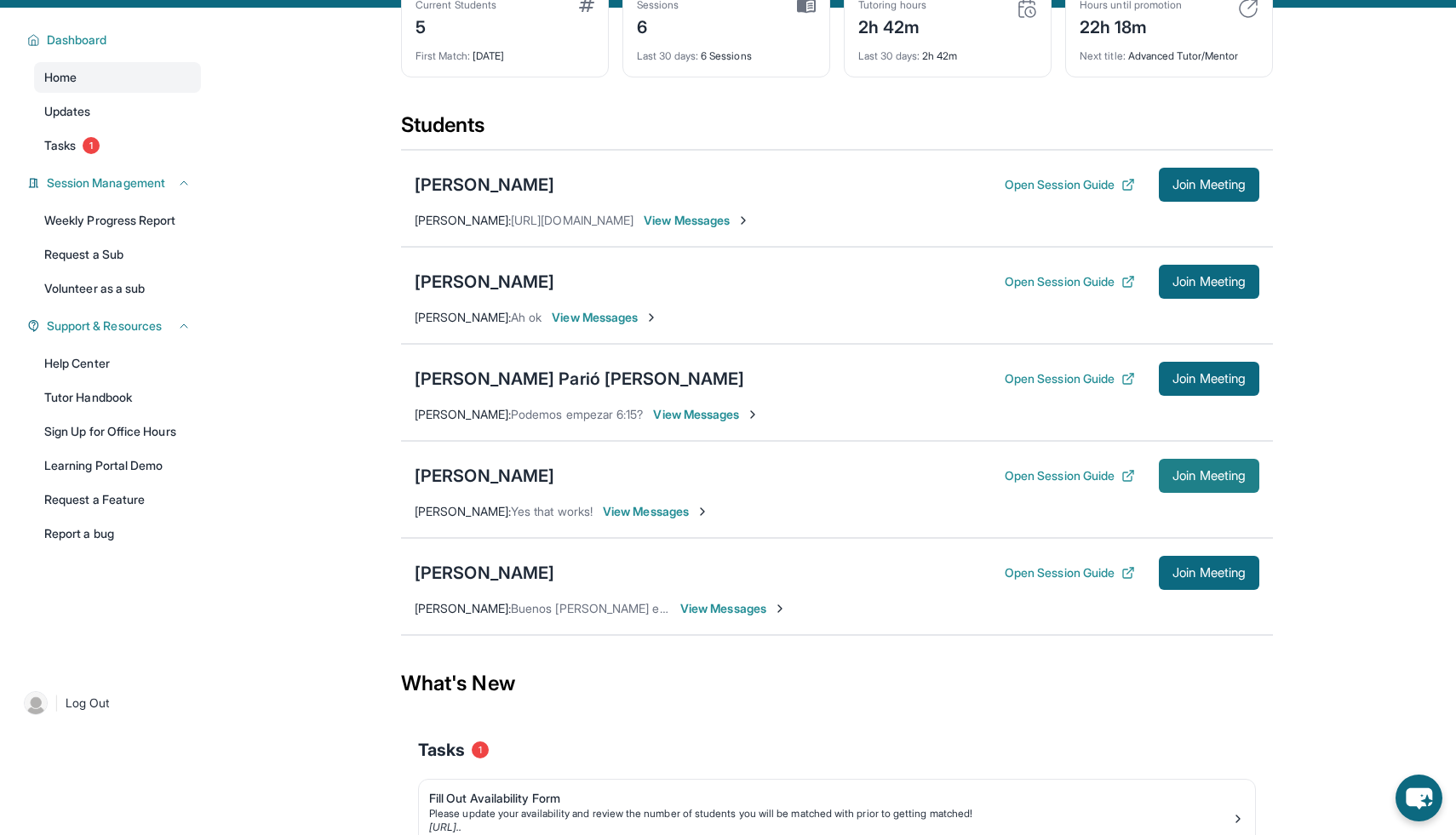
click at [1227, 474] on span "Join Meeting" at bounding box center [1208, 477] width 73 height 11
